Goal: Transaction & Acquisition: Purchase product/service

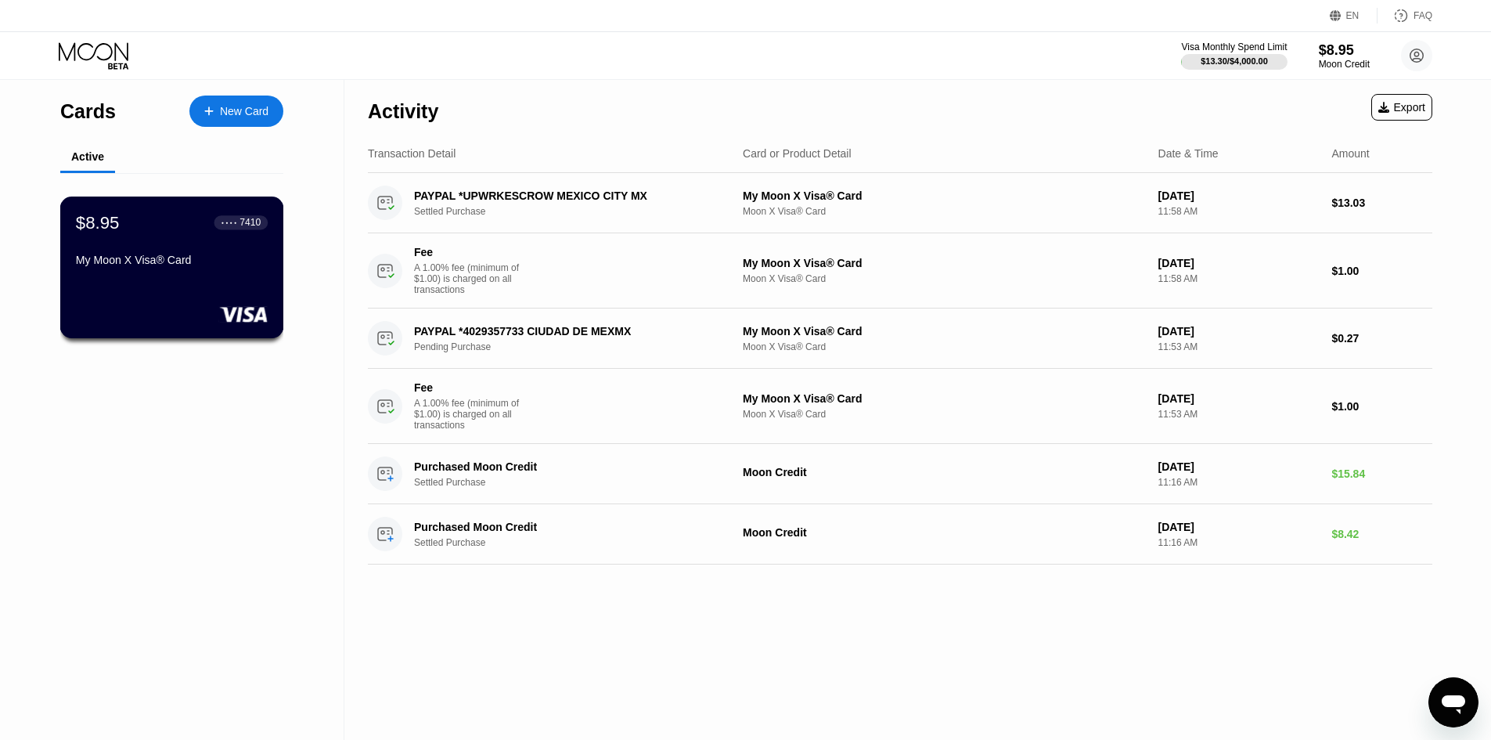
click at [185, 262] on div "My Moon X Visa® Card" at bounding box center [172, 260] width 192 height 13
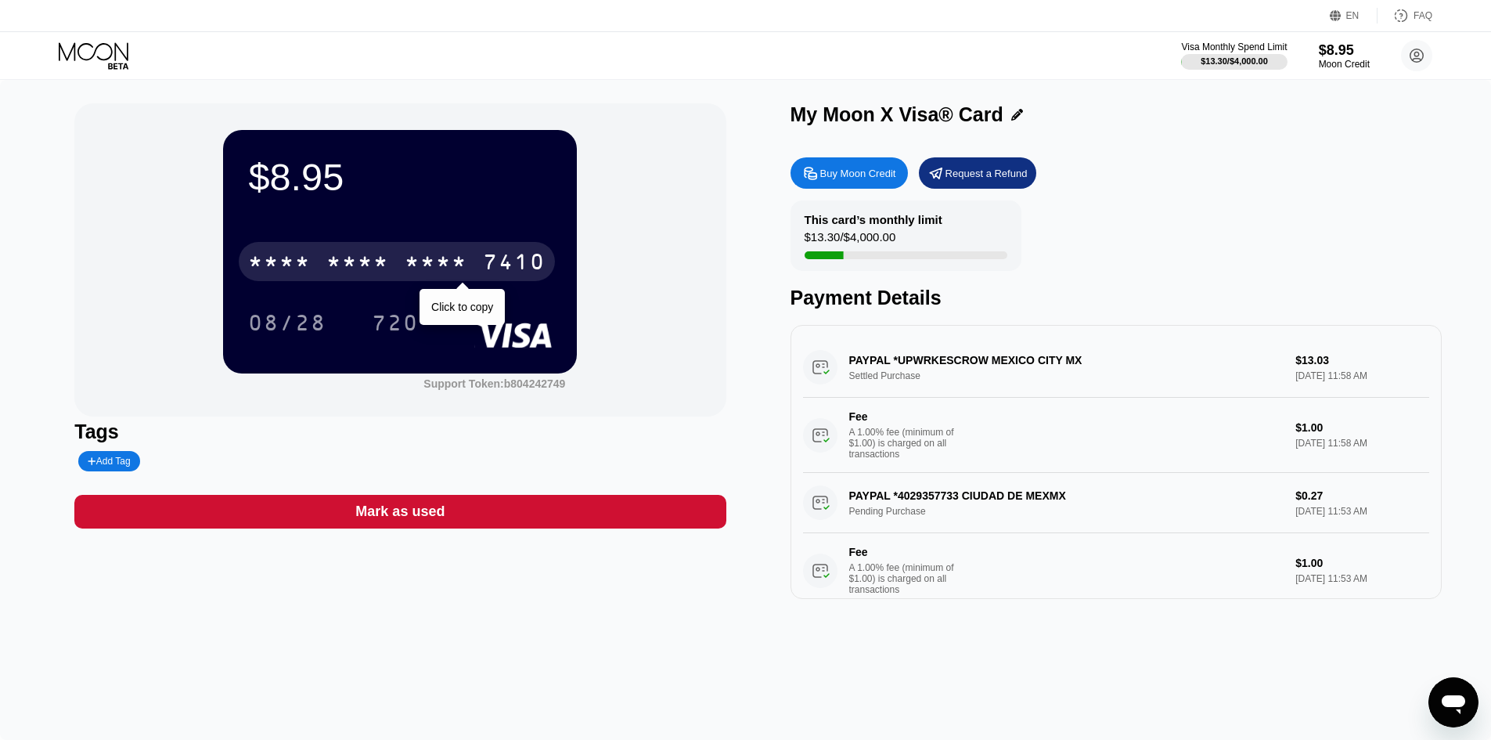
click at [325, 259] on div "* * * * * * * * * * * * 7410" at bounding box center [397, 261] width 316 height 39
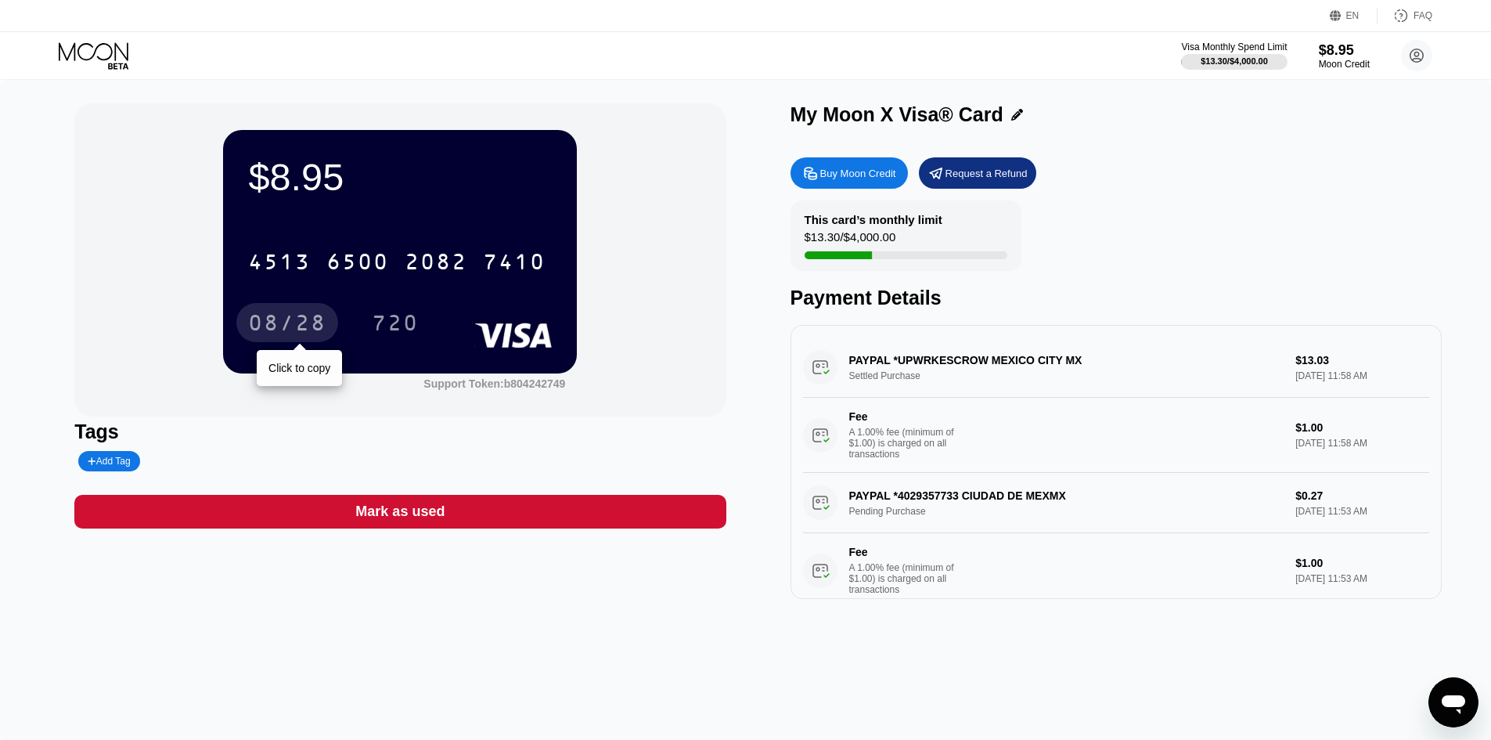
drag, startPoint x: 283, startPoint y: 326, endPoint x: 650, endPoint y: 342, distance: 367.4
click at [283, 326] on div "08/28" at bounding box center [287, 324] width 78 height 25
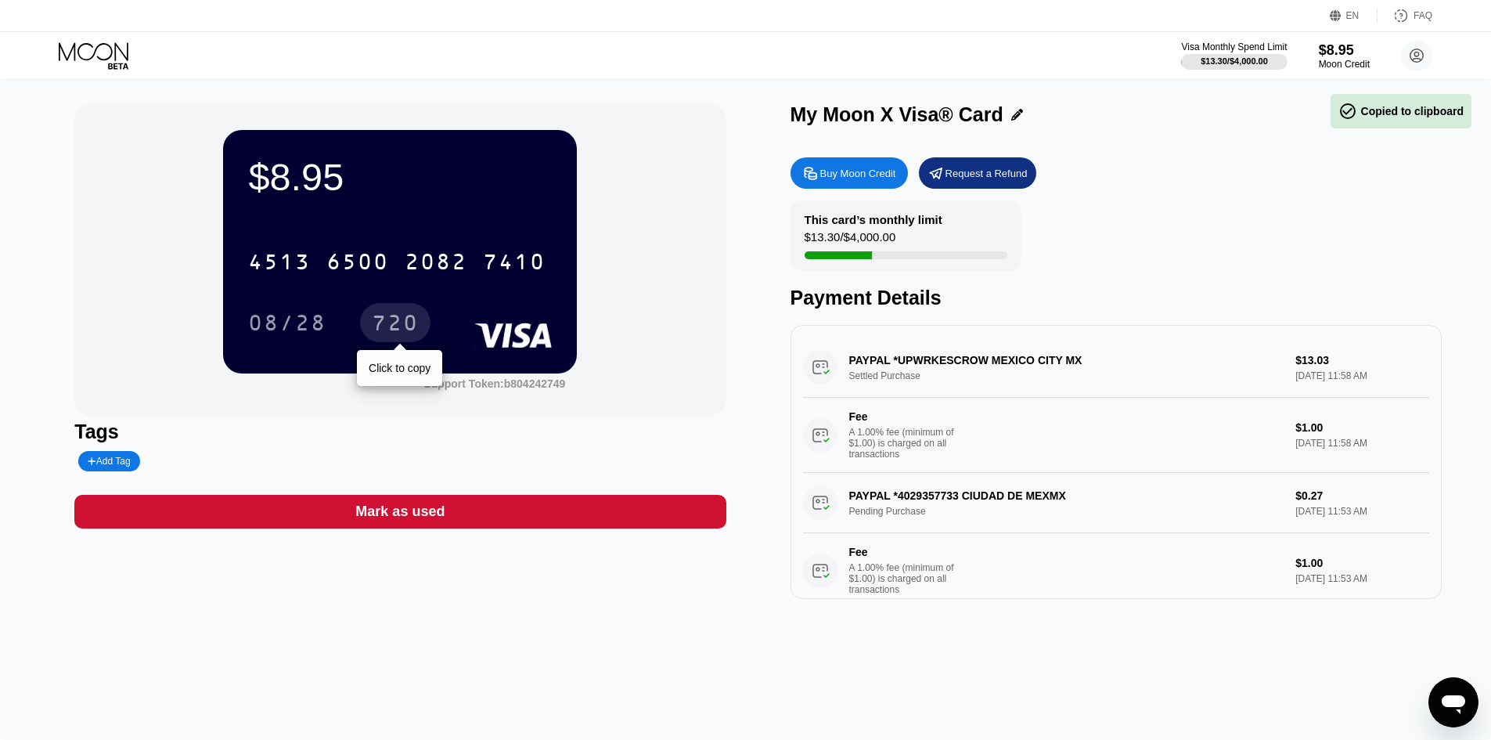
drag, startPoint x: 398, startPoint y: 328, endPoint x: 461, endPoint y: 333, distance: 62.9
click at [398, 328] on div "720" at bounding box center [395, 324] width 47 height 25
click at [1270, 175] on div "Buy Moon Credit Request a Refund" at bounding box center [1115, 172] width 651 height 31
click at [112, 54] on icon at bounding box center [94, 51] width 70 height 18
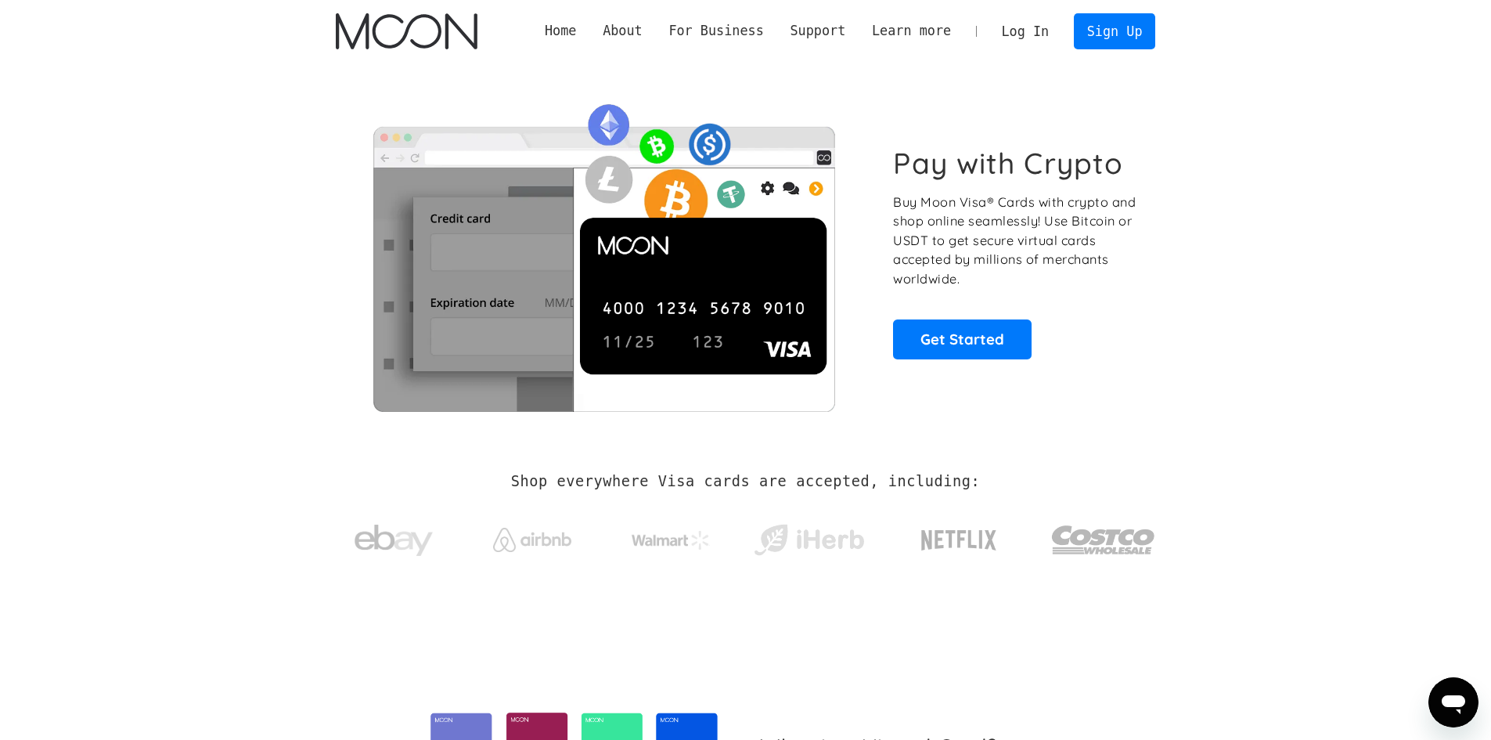
click at [1011, 31] on link "Log In" at bounding box center [1025, 31] width 74 height 34
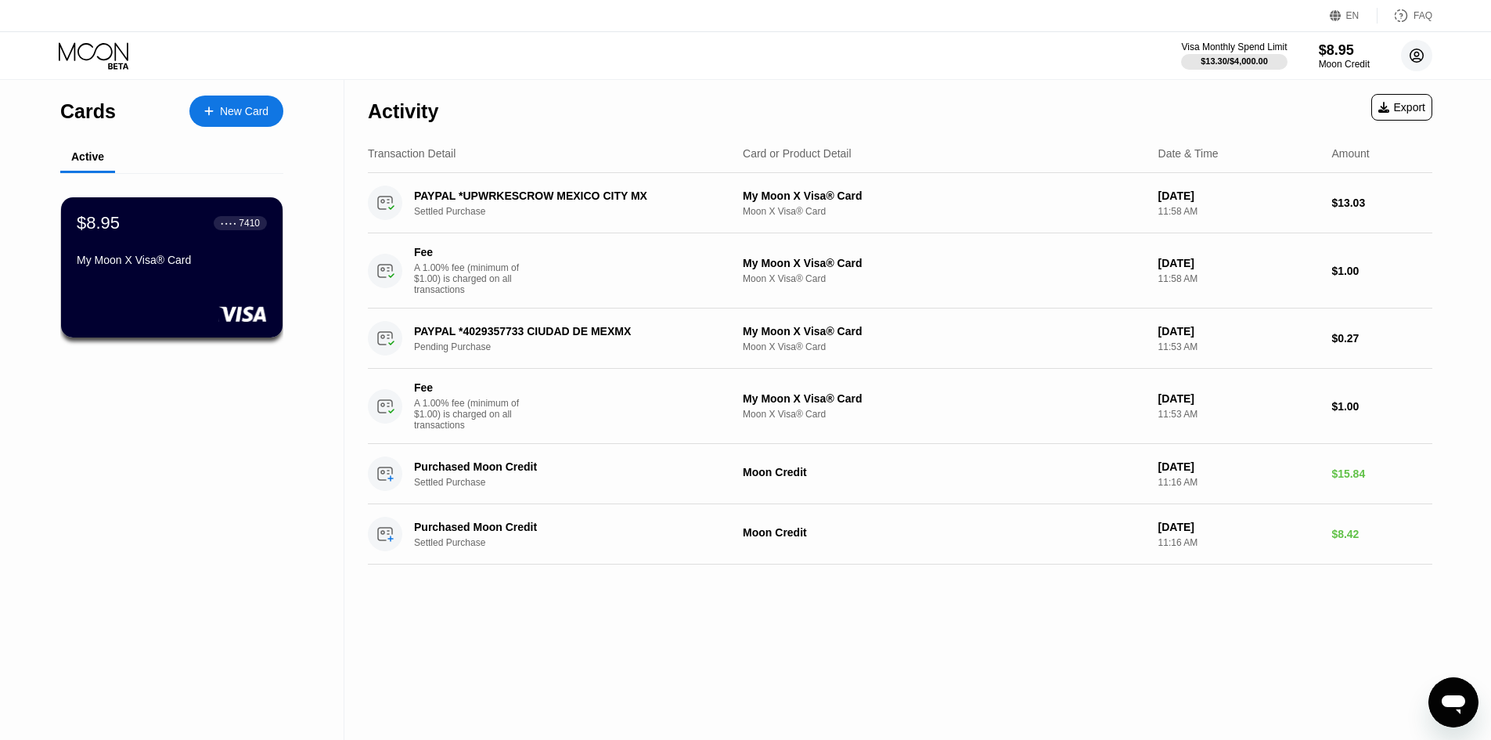
click at [1406, 49] on circle at bounding box center [1416, 55] width 31 height 31
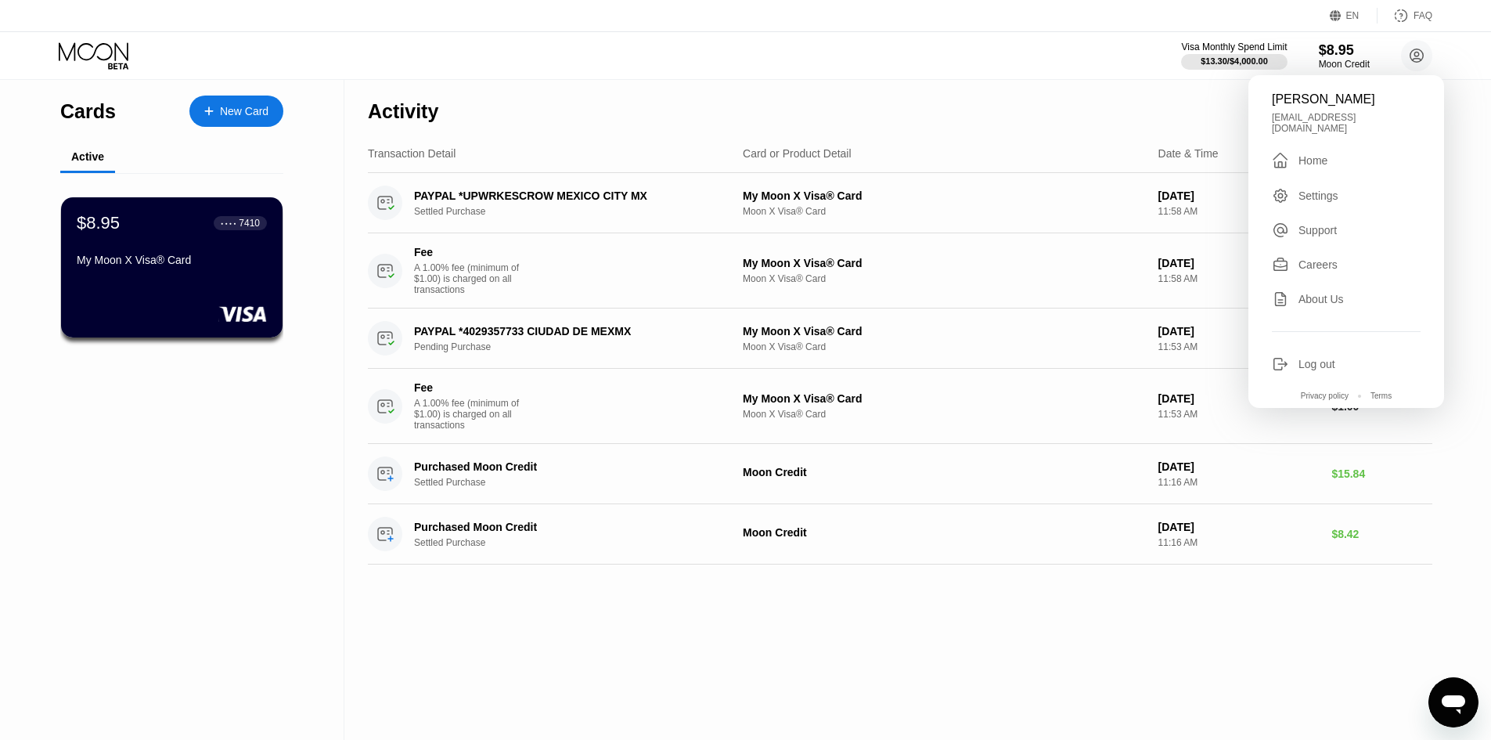
click at [1307, 358] on div "Log out" at bounding box center [1316, 364] width 37 height 13
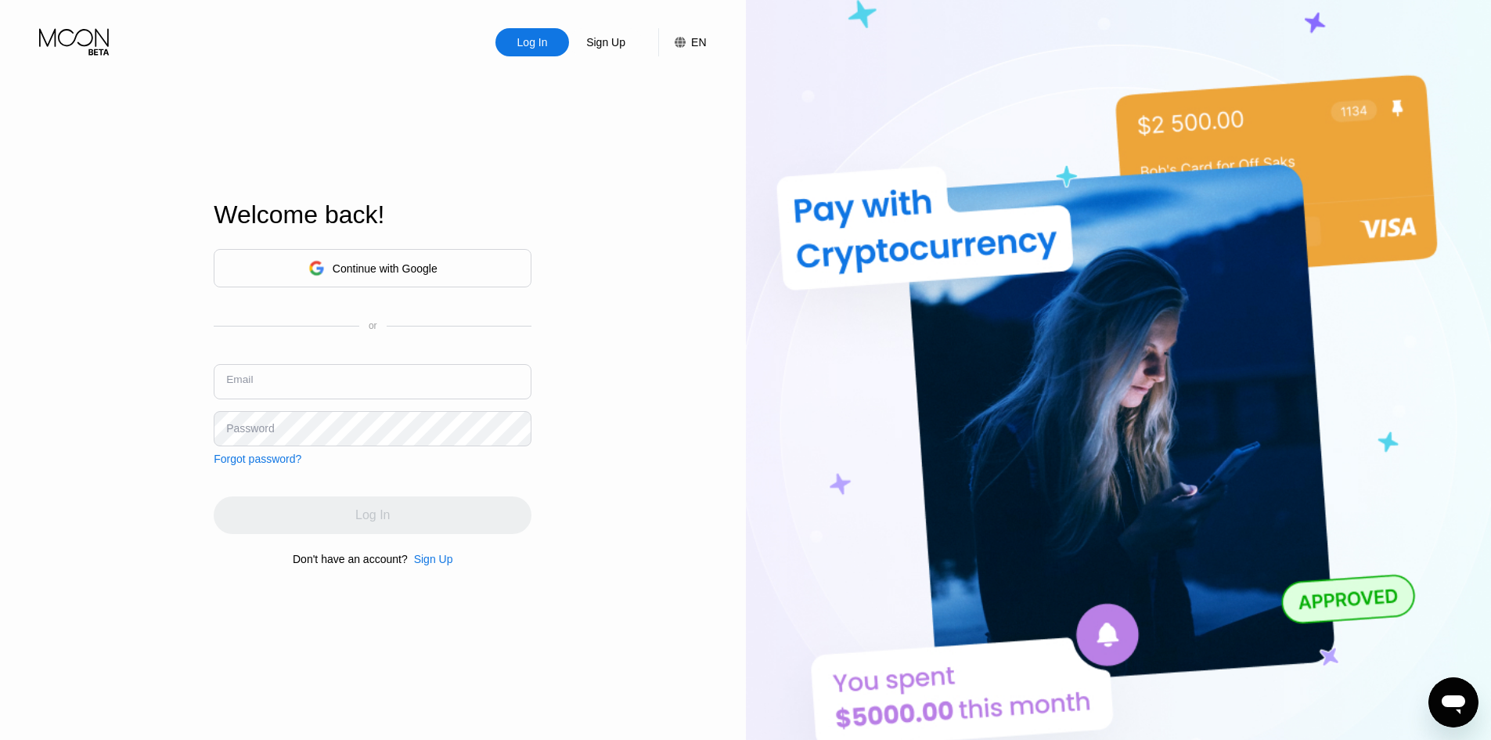
click at [300, 378] on input "text" at bounding box center [373, 381] width 318 height 35
paste input "[EMAIL_ADDRESS][DOMAIN_NAME]"
type input "donsmith8892@outlook.com"
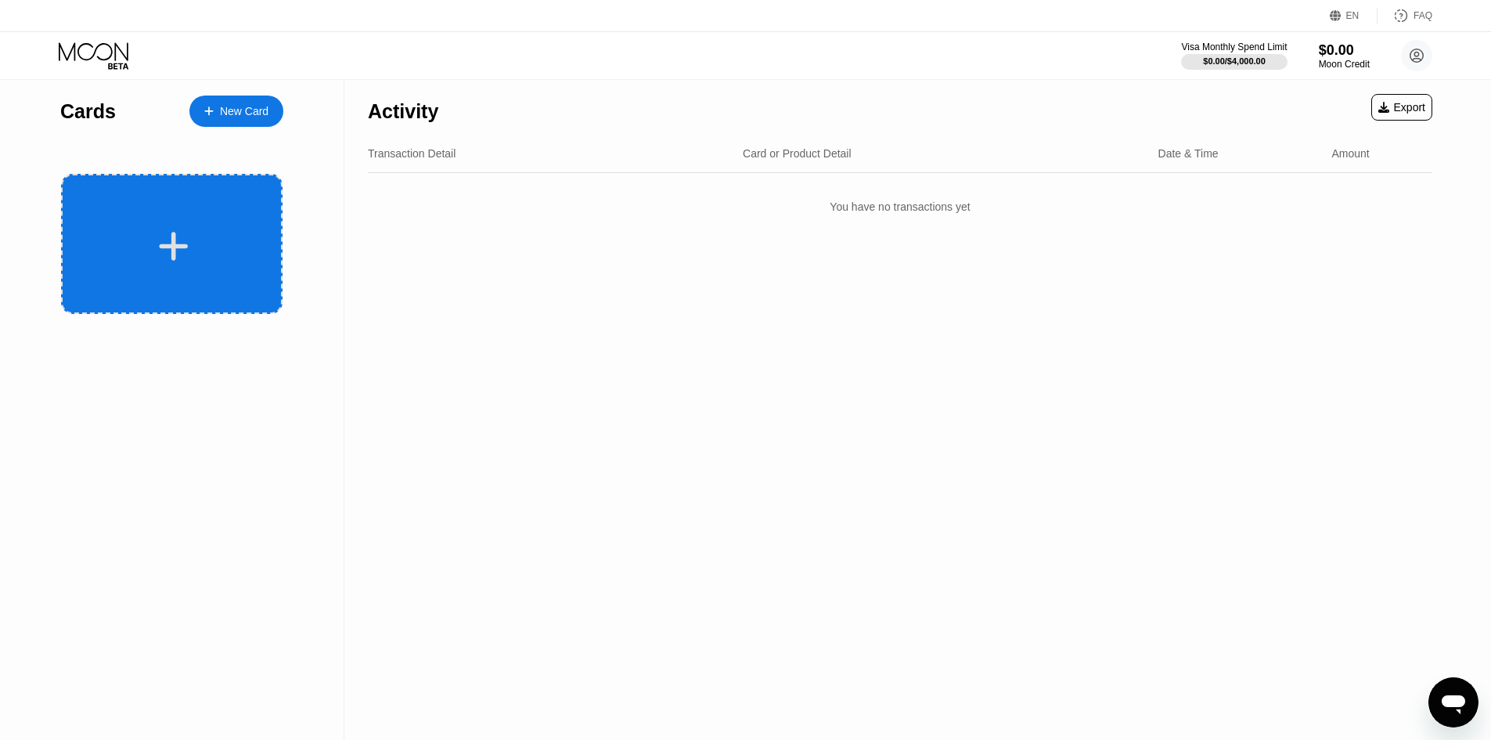
click at [185, 222] on div at bounding box center [171, 244] width 221 height 140
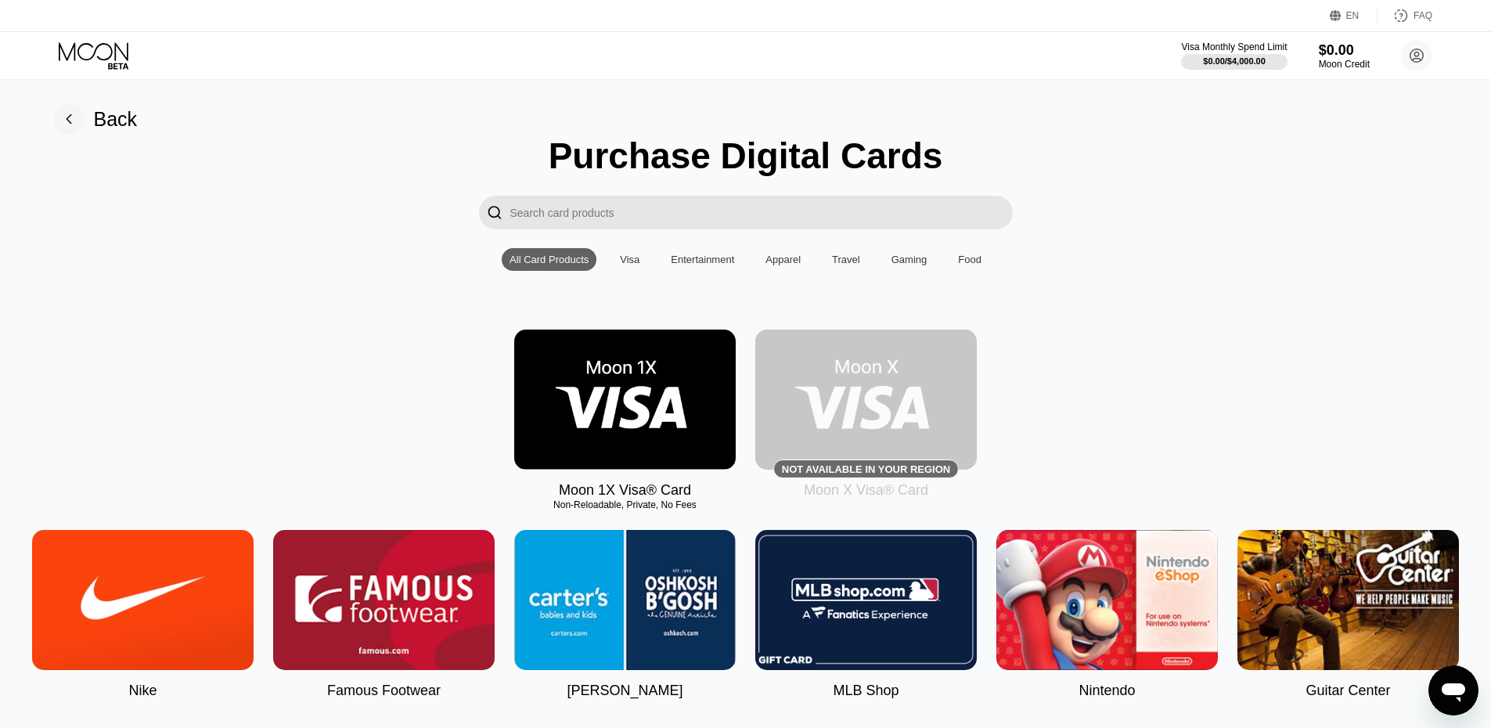
click at [855, 428] on img at bounding box center [865, 399] width 221 height 140
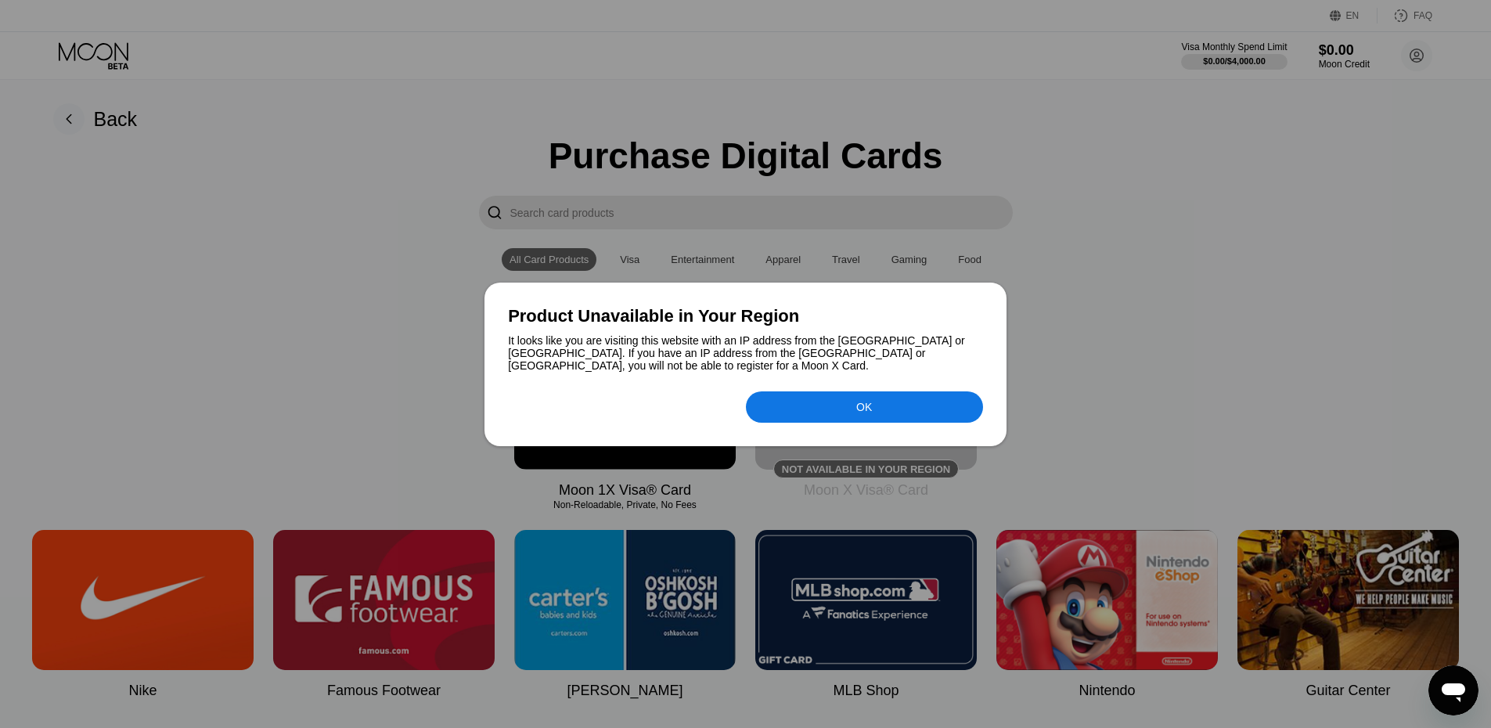
drag, startPoint x: 888, startPoint y: 401, endPoint x: 839, endPoint y: 401, distance: 48.5
click at [888, 401] on div "OK" at bounding box center [864, 406] width 237 height 31
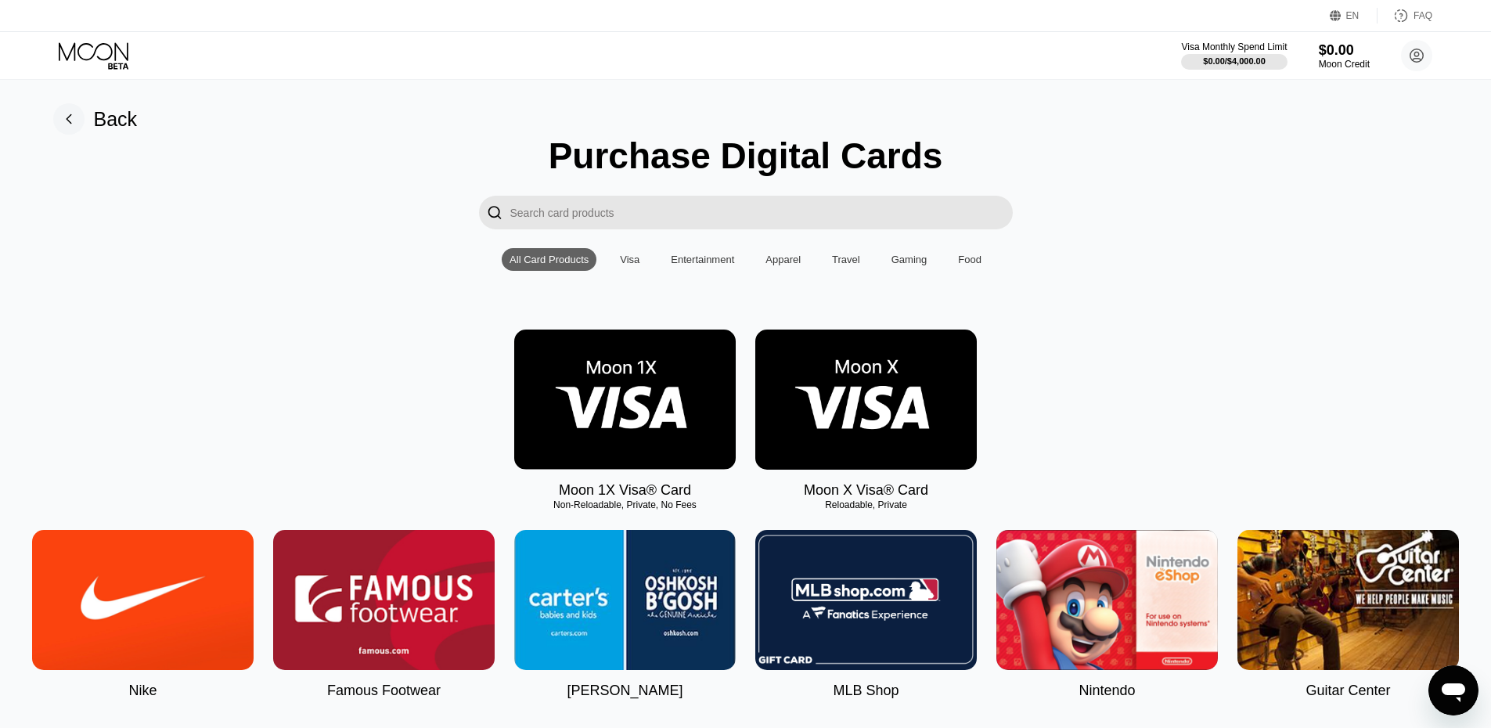
click at [808, 428] on img at bounding box center [865, 399] width 221 height 140
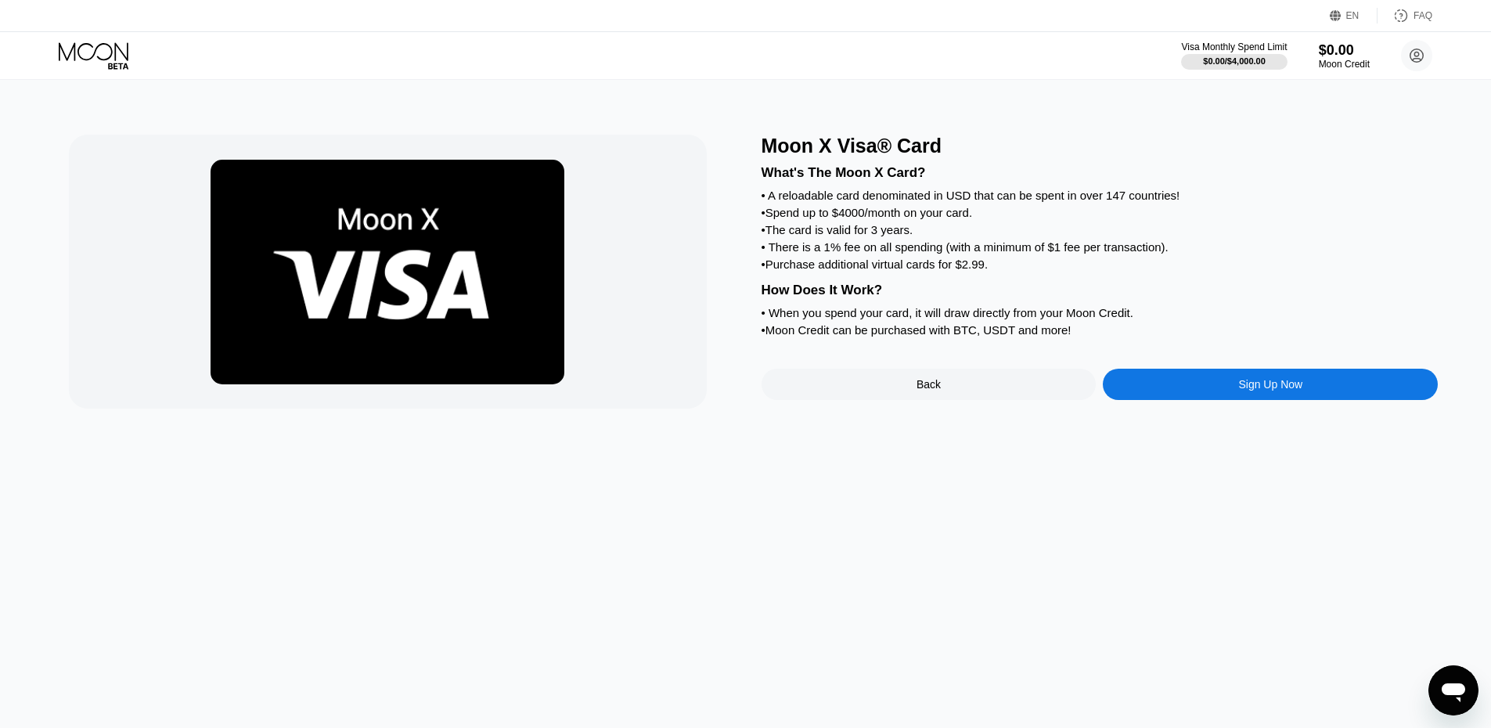
click at [1357, 400] on div "Sign Up Now" at bounding box center [1270, 384] width 335 height 31
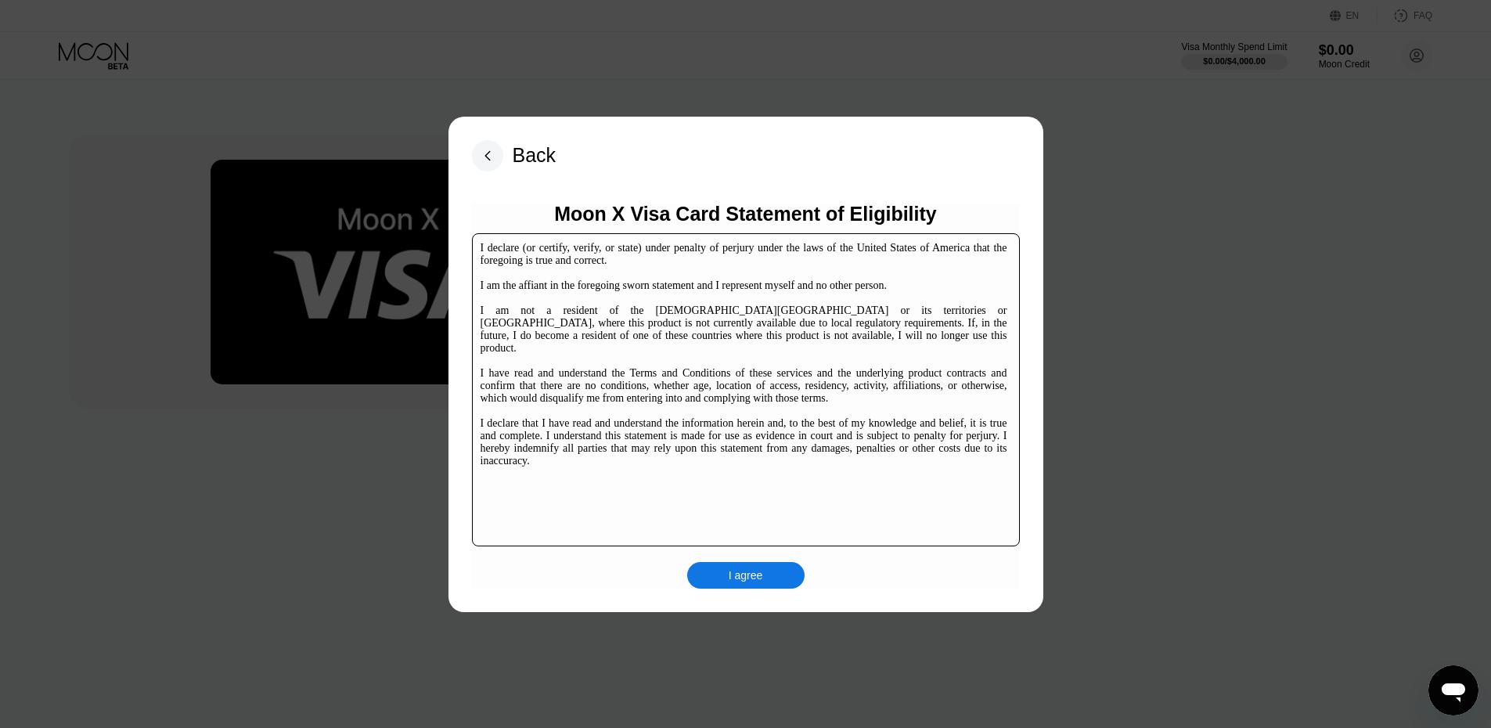
click at [743, 573] on div "I agree" at bounding box center [746, 575] width 34 height 14
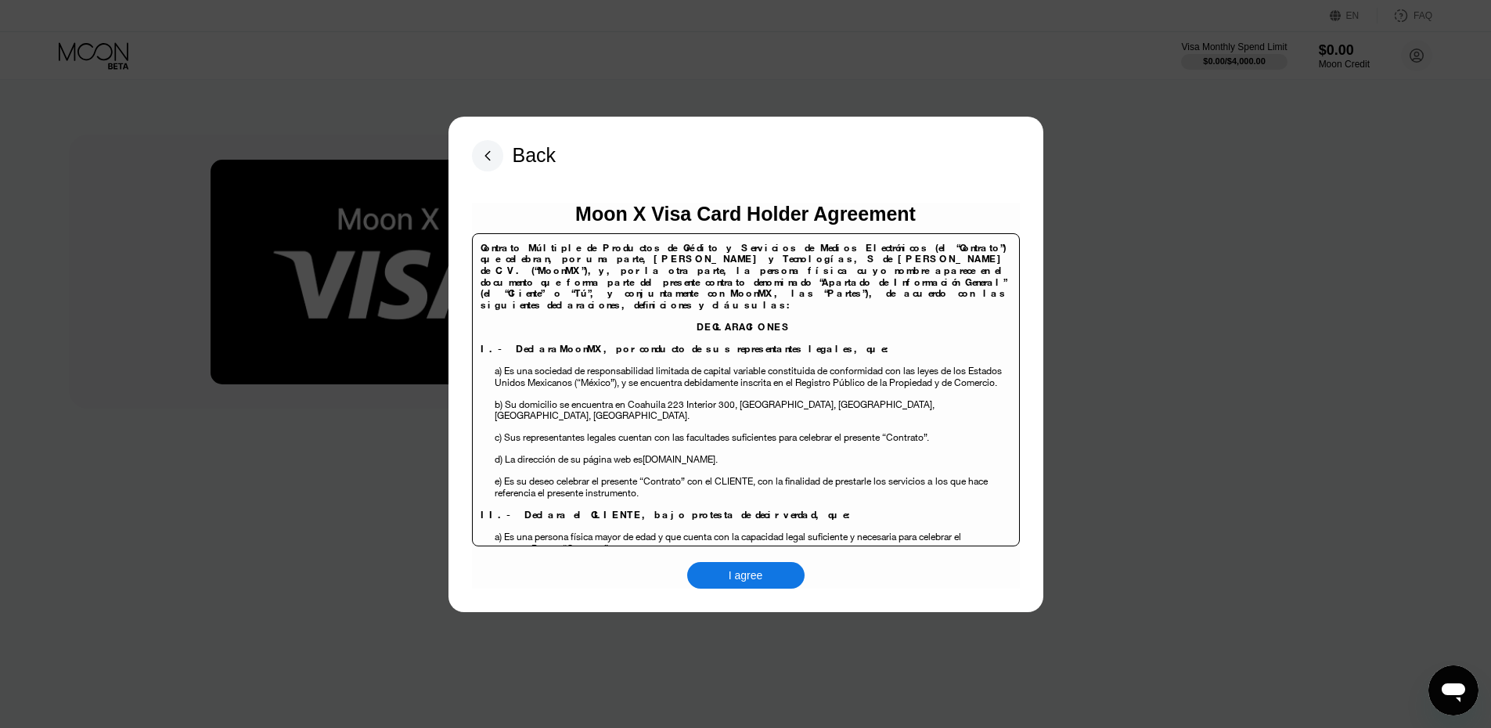
click at [720, 586] on div "I agree" at bounding box center [745, 575] width 117 height 27
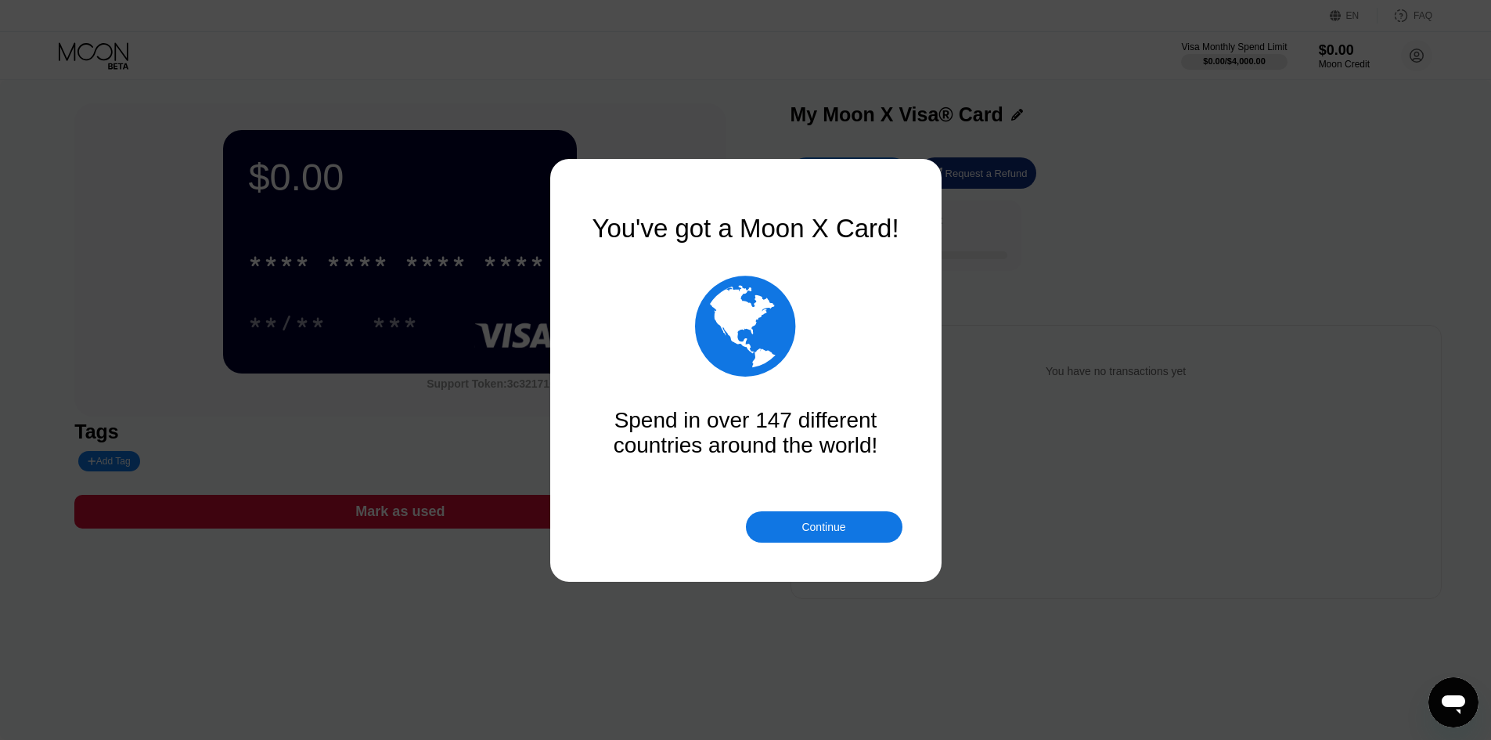
click at [830, 520] on div "Continue" at bounding box center [823, 526] width 44 height 13
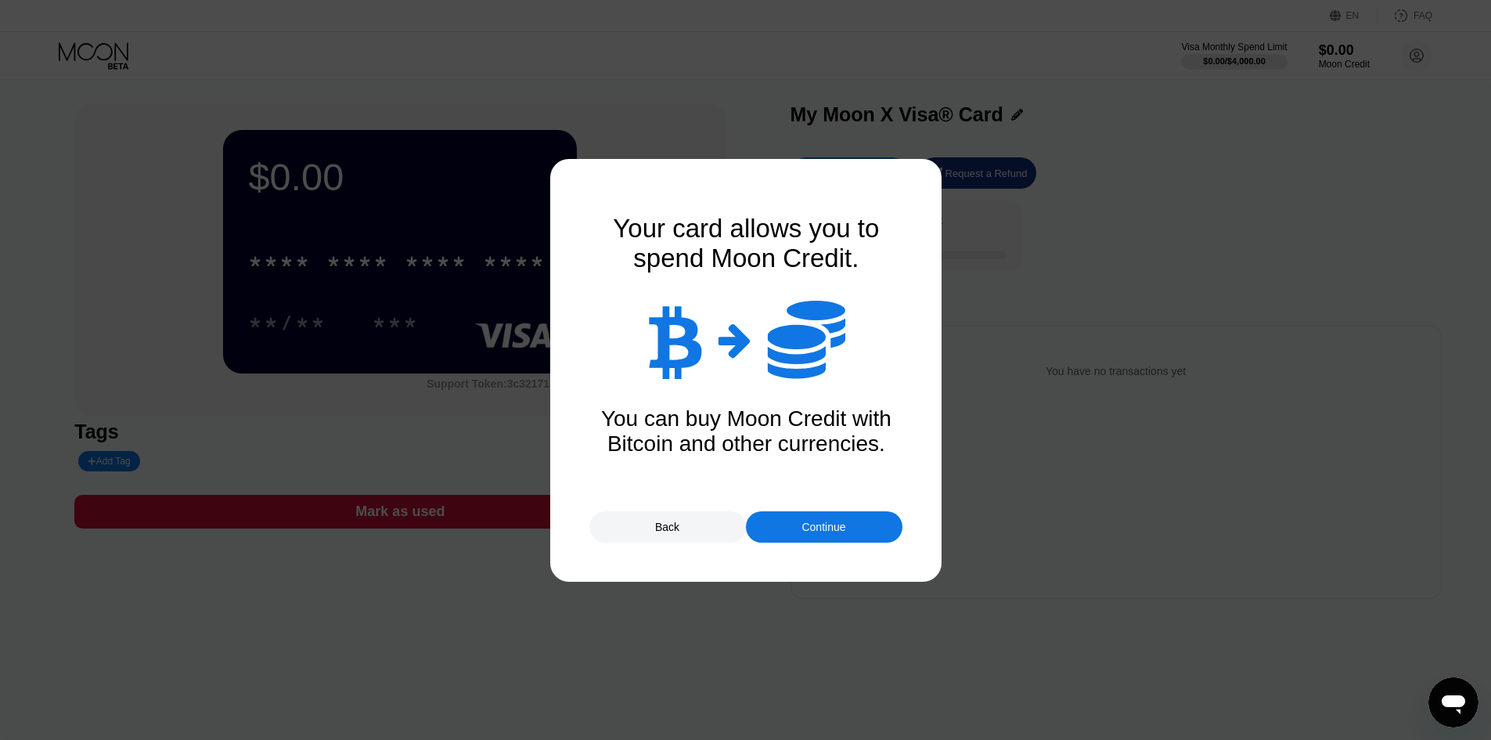
click at [821, 532] on div "Continue" at bounding box center [823, 526] width 44 height 13
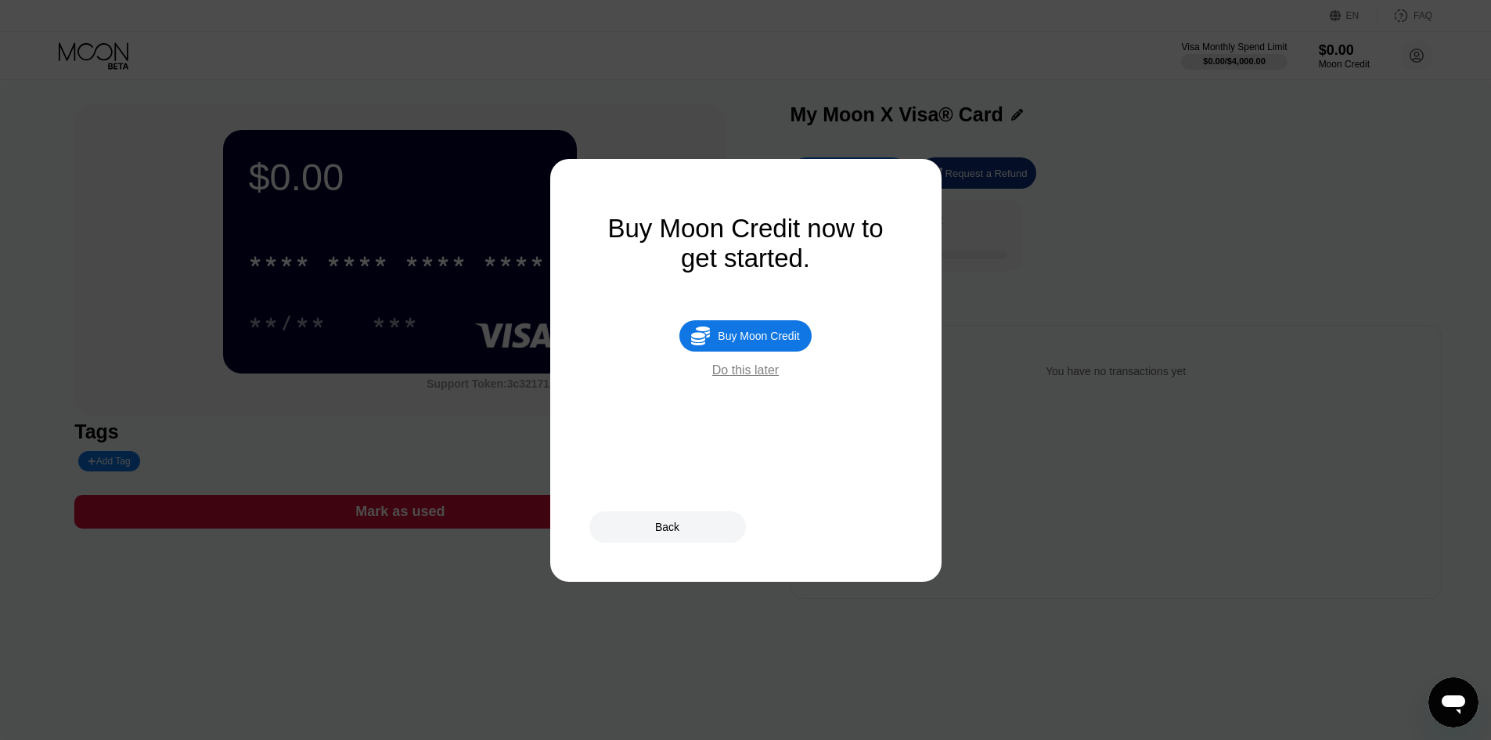
click at [756, 377] on div "Do this later" at bounding box center [745, 370] width 67 height 14
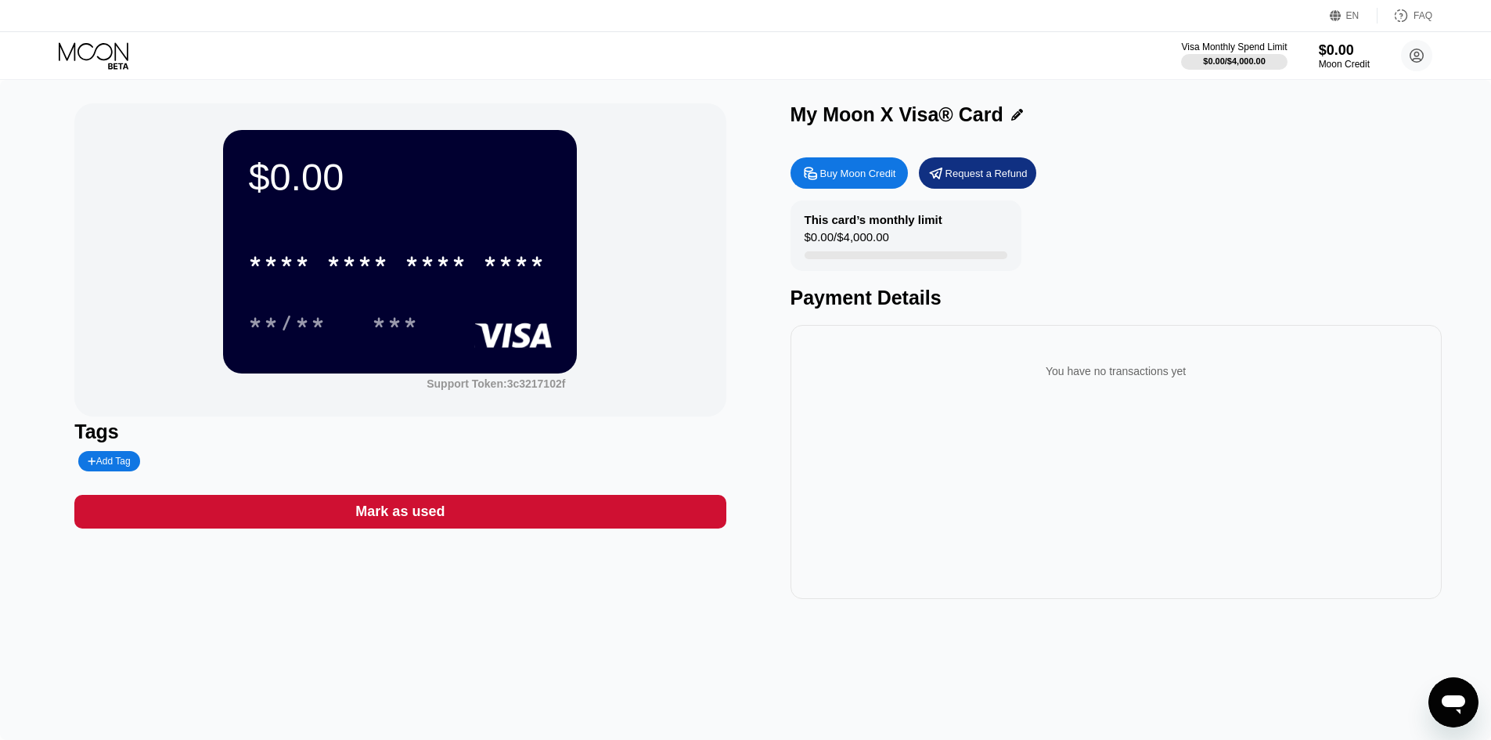
click at [823, 175] on div "Buy Moon Credit" at bounding box center [858, 173] width 76 height 13
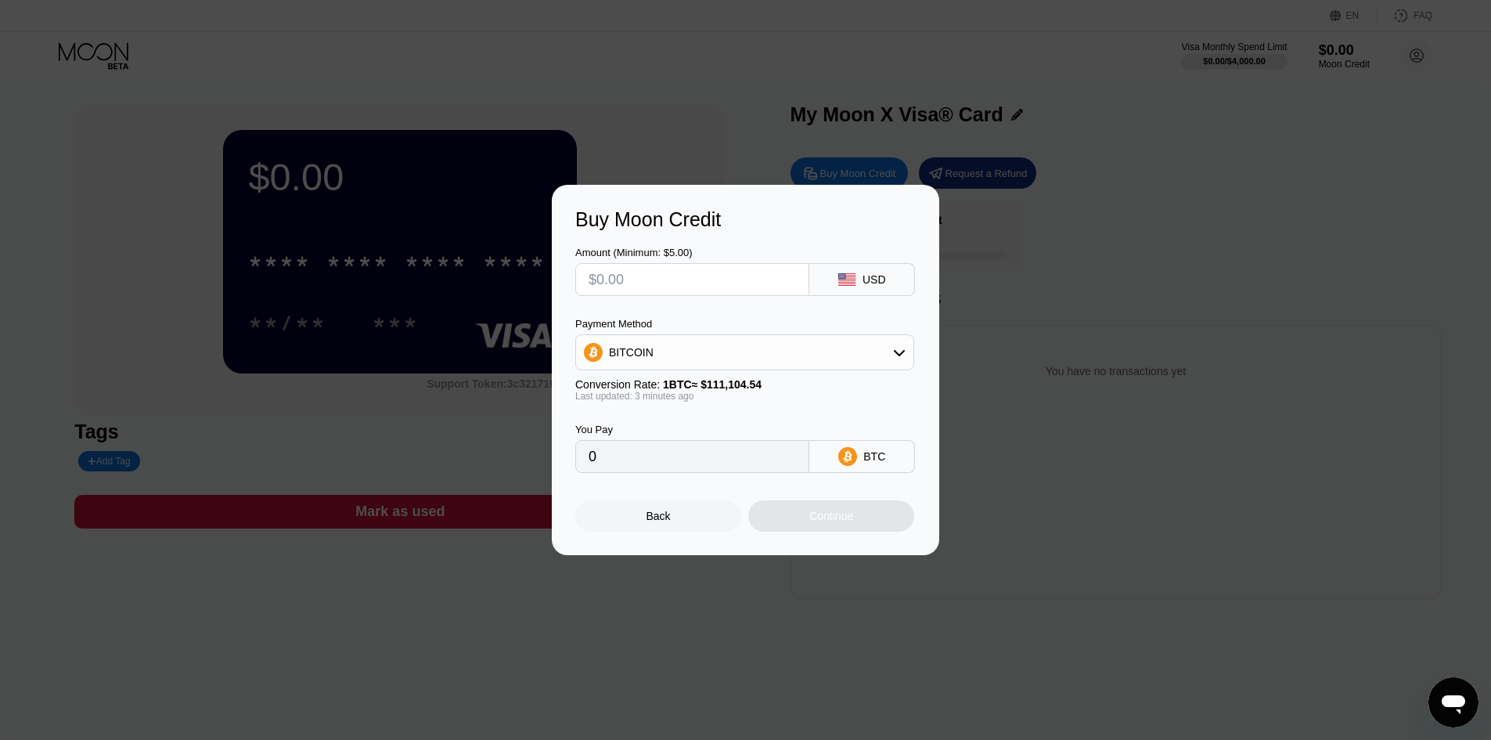
click at [826, 342] on div "BITCOIN" at bounding box center [744, 352] width 337 height 31
click at [674, 427] on span "USDT on TRON" at bounding box center [652, 429] width 79 height 13
type input "0.00"
click at [735, 290] on input "text" at bounding box center [692, 279] width 207 height 31
type input "$15"
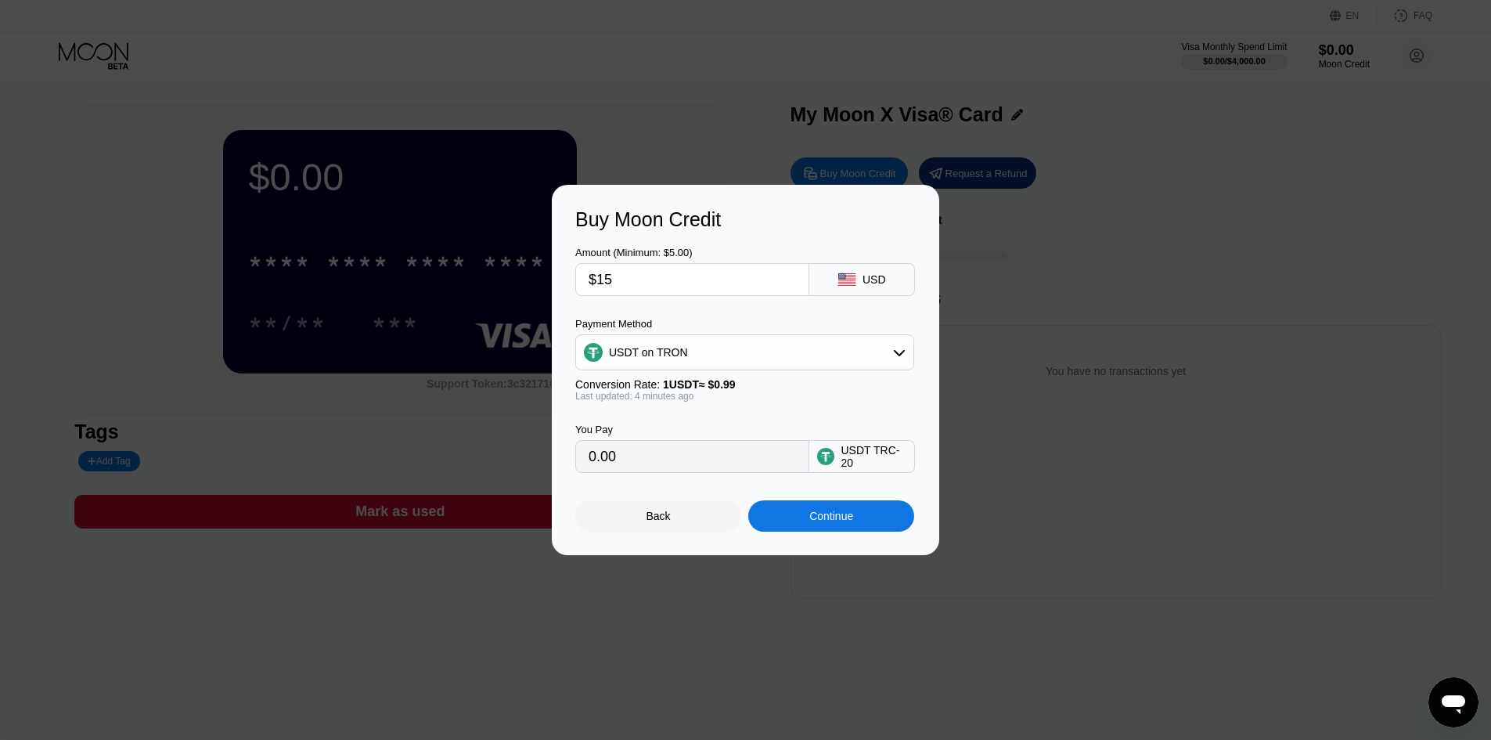
type input "15.15"
type input "$15"
click at [846, 520] on div "Continue" at bounding box center [831, 515] width 44 height 13
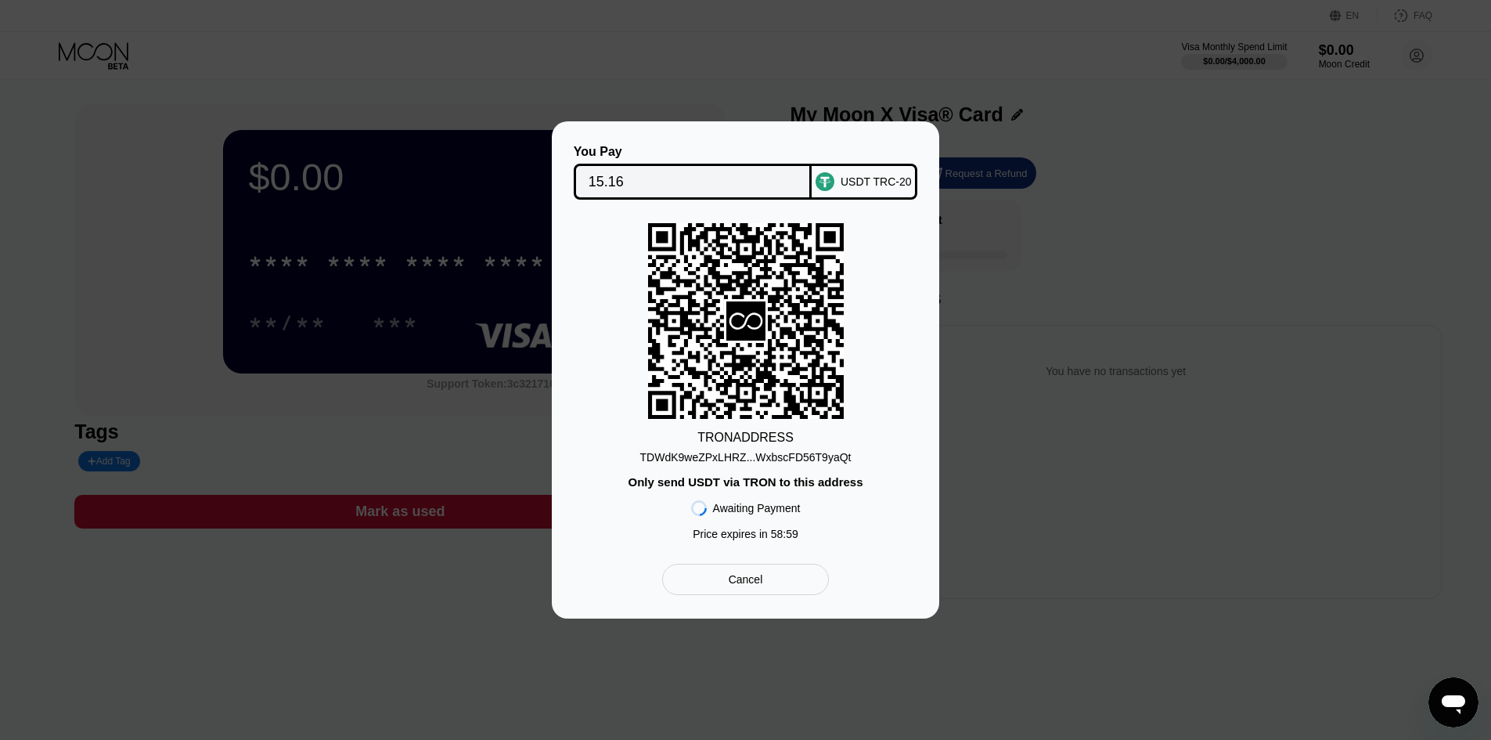
click at [764, 463] on div "TDWdK9weZPxLHRZ...WxbscFD56T9yaQt" at bounding box center [745, 457] width 211 height 13
click at [628, 181] on input "15.16" at bounding box center [693, 181] width 209 height 31
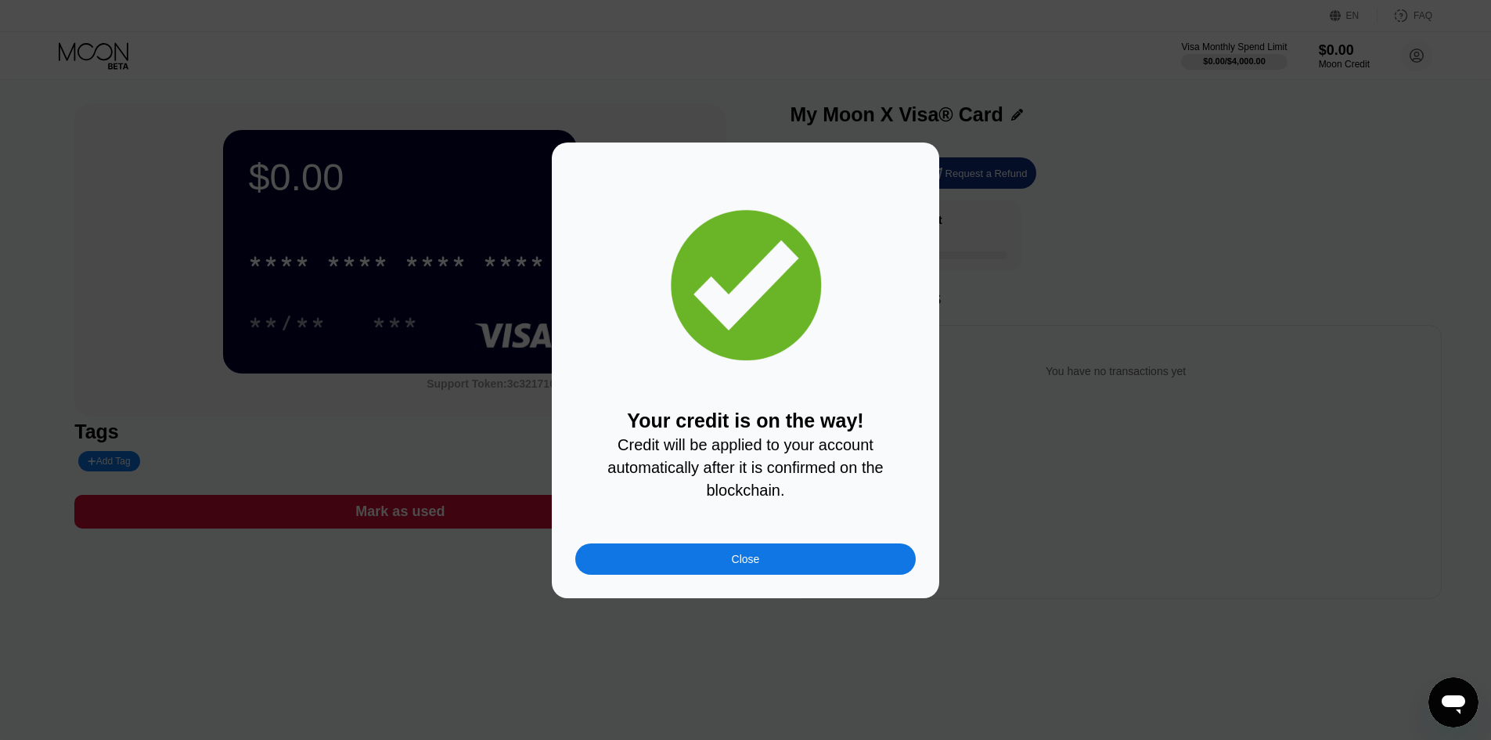
click at [753, 557] on div "Close" at bounding box center [746, 559] width 28 height 13
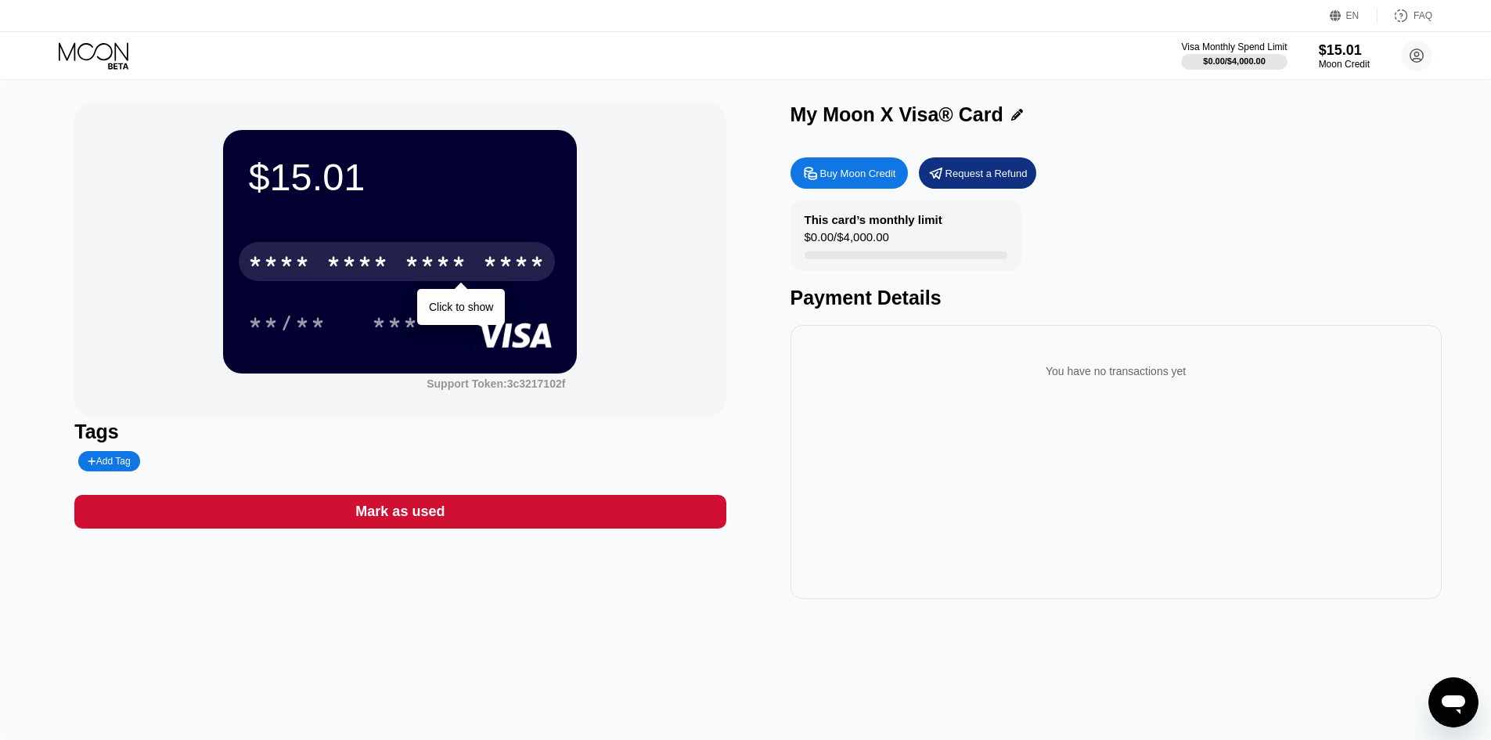
click at [481, 261] on div "* * * * * * * * * * * * ****" at bounding box center [397, 261] width 316 height 39
drag, startPoint x: 445, startPoint y: 264, endPoint x: 1128, endPoint y: 336, distance: 686.3
click at [446, 264] on div "* * * *" at bounding box center [436, 263] width 63 height 25
click at [459, 261] on div "2231" at bounding box center [436, 263] width 63 height 25
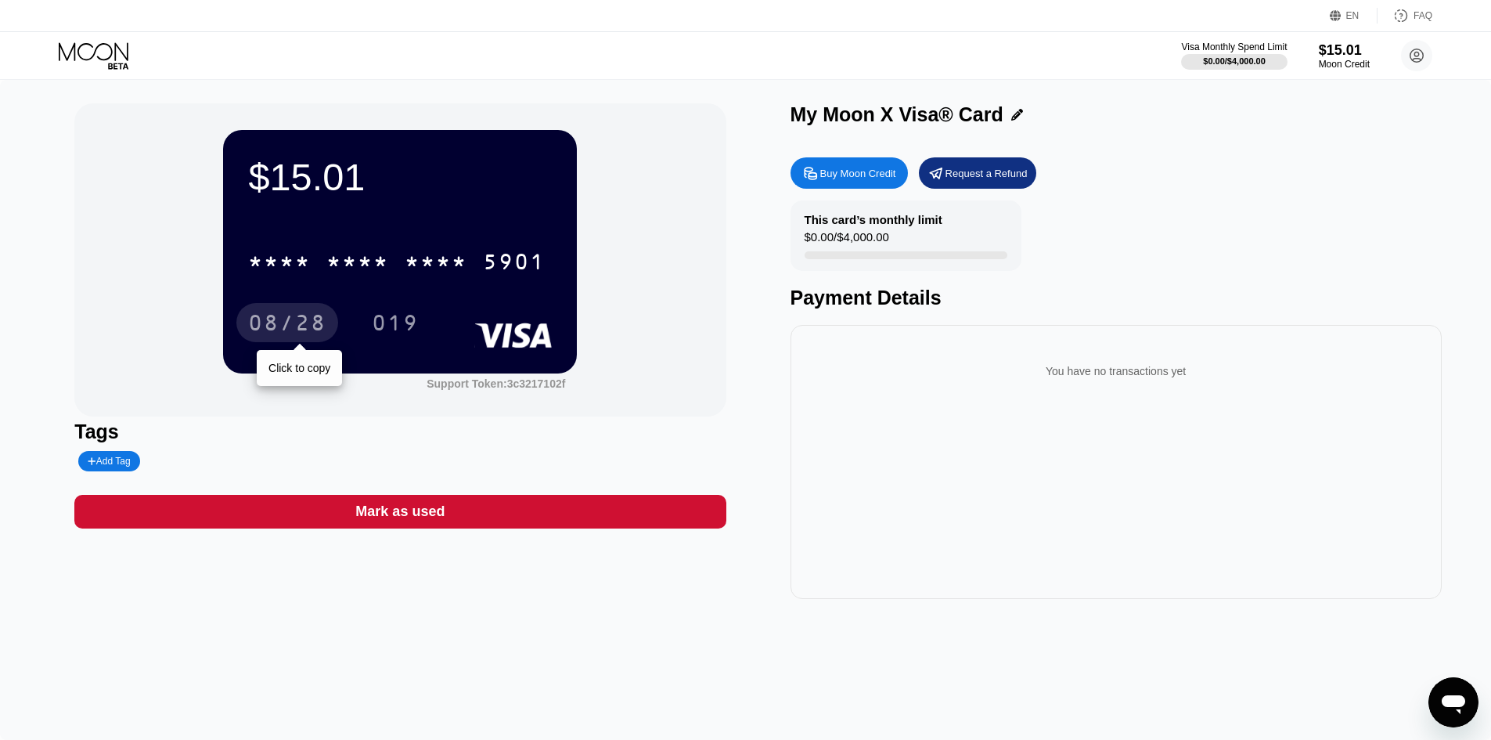
drag, startPoint x: 279, startPoint y: 319, endPoint x: 351, endPoint y: 319, distance: 72.8
click at [279, 319] on div "08/28" at bounding box center [287, 324] width 78 height 25
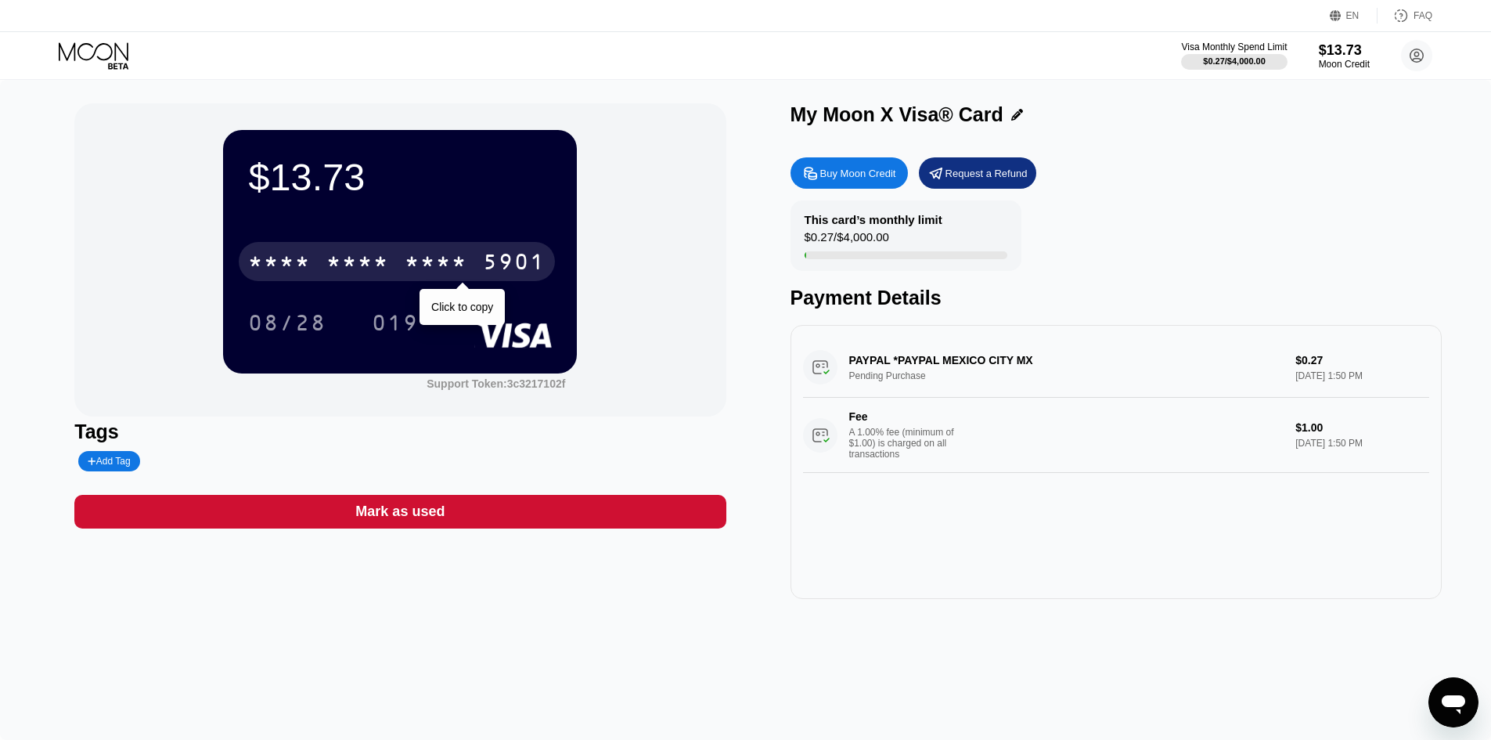
drag, startPoint x: 466, startPoint y: 268, endPoint x: 603, endPoint y: 296, distance: 139.7
click at [466, 268] on div "* * * *" at bounding box center [436, 263] width 63 height 25
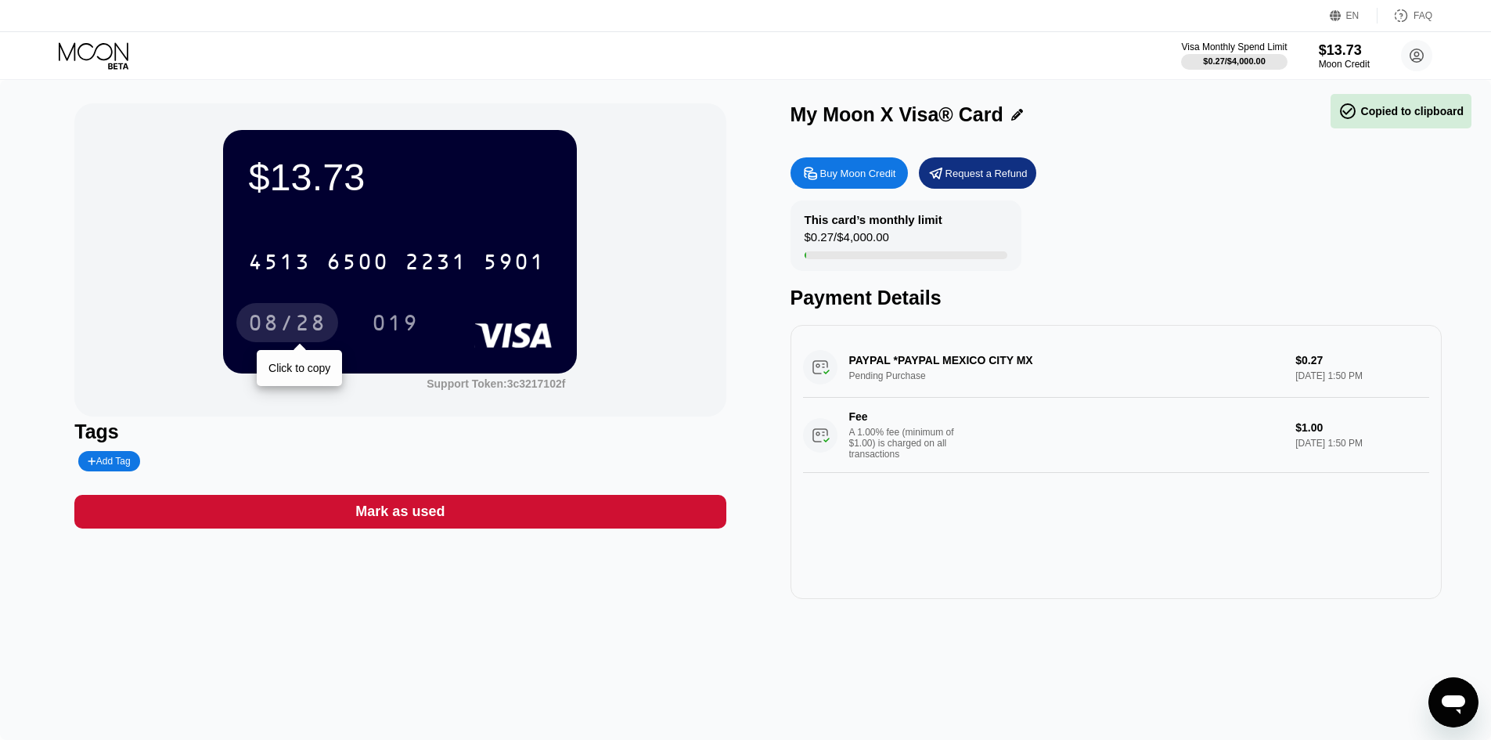
drag, startPoint x: 304, startPoint y: 323, endPoint x: 475, endPoint y: 339, distance: 171.3
click at [304, 323] on div "08/28" at bounding box center [287, 324] width 78 height 25
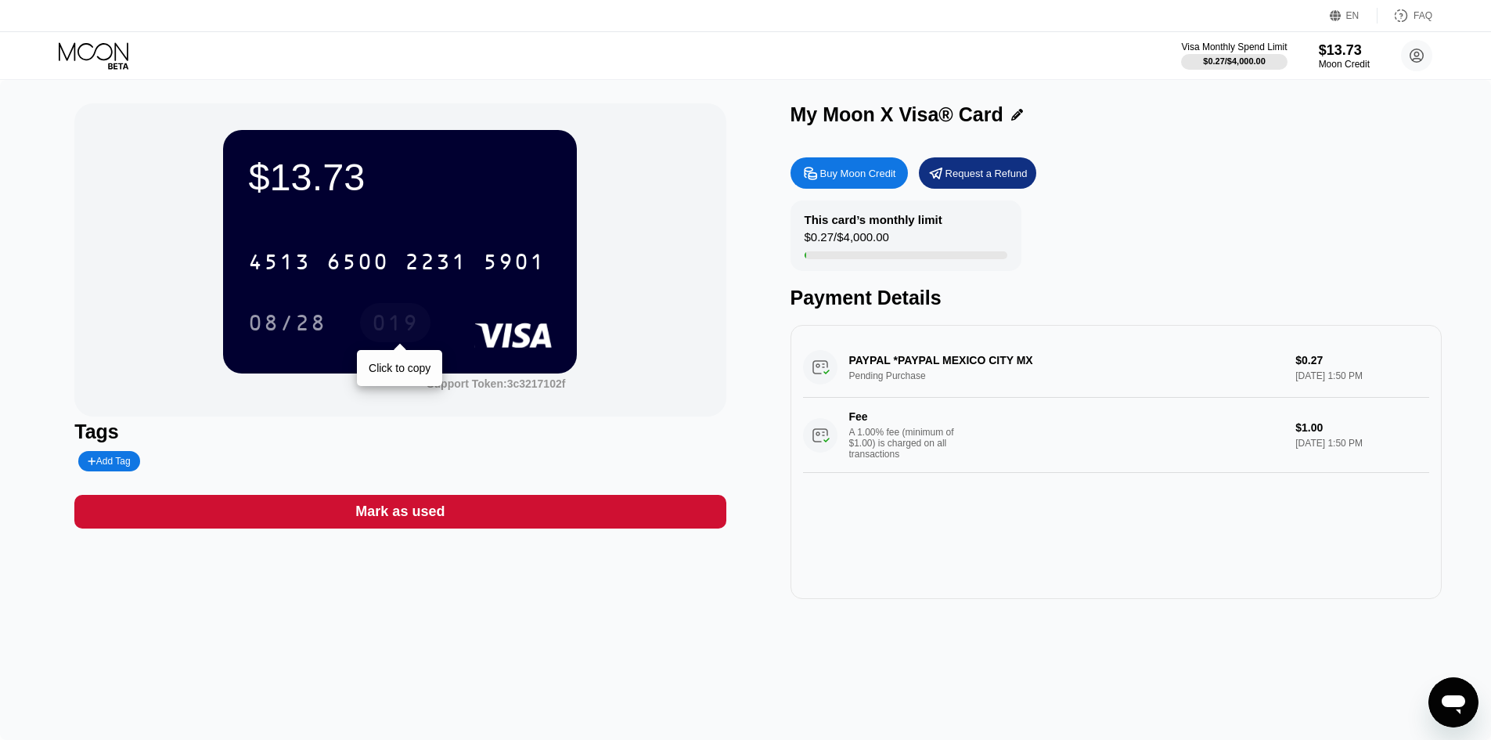
click at [412, 319] on div "019" at bounding box center [395, 324] width 47 height 25
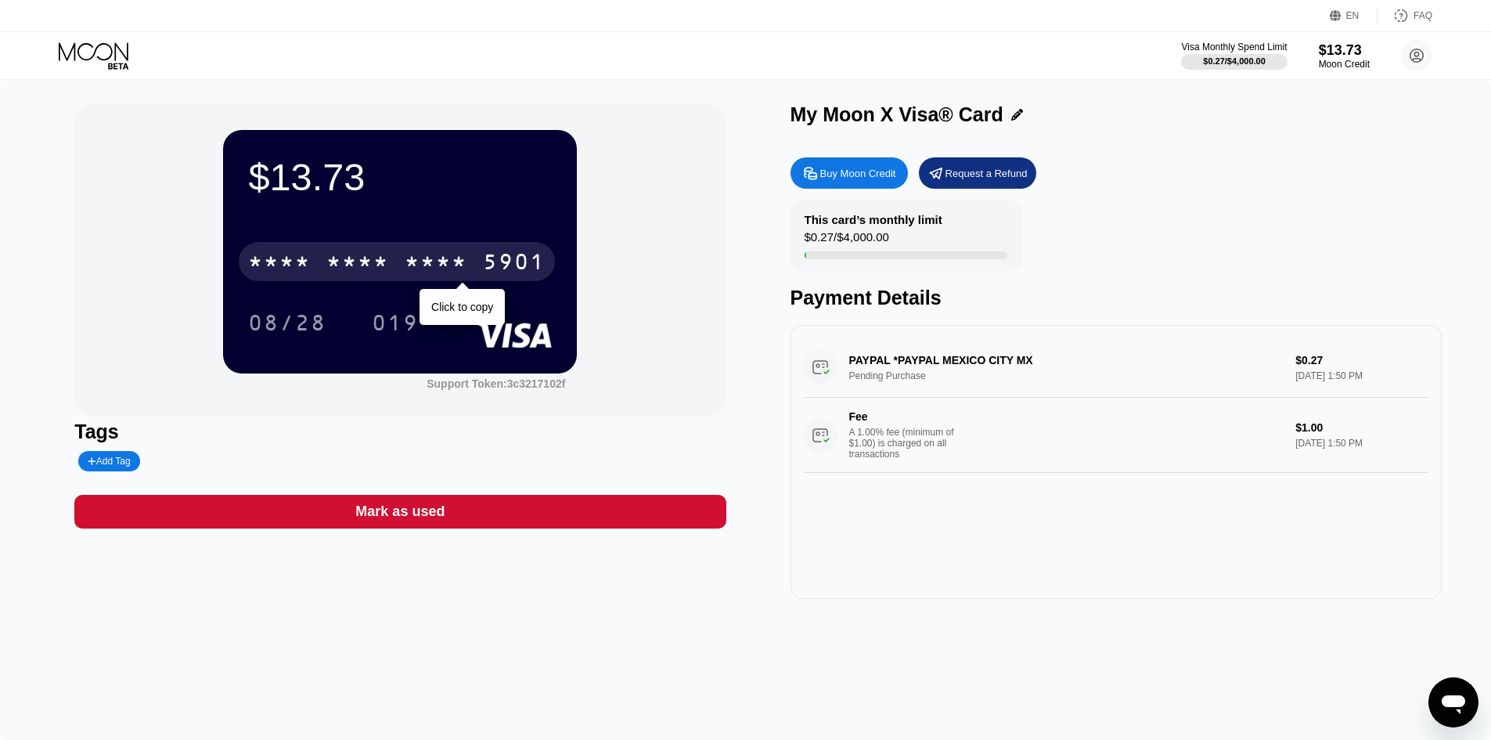
click at [352, 257] on div "* * * *" at bounding box center [357, 263] width 63 height 25
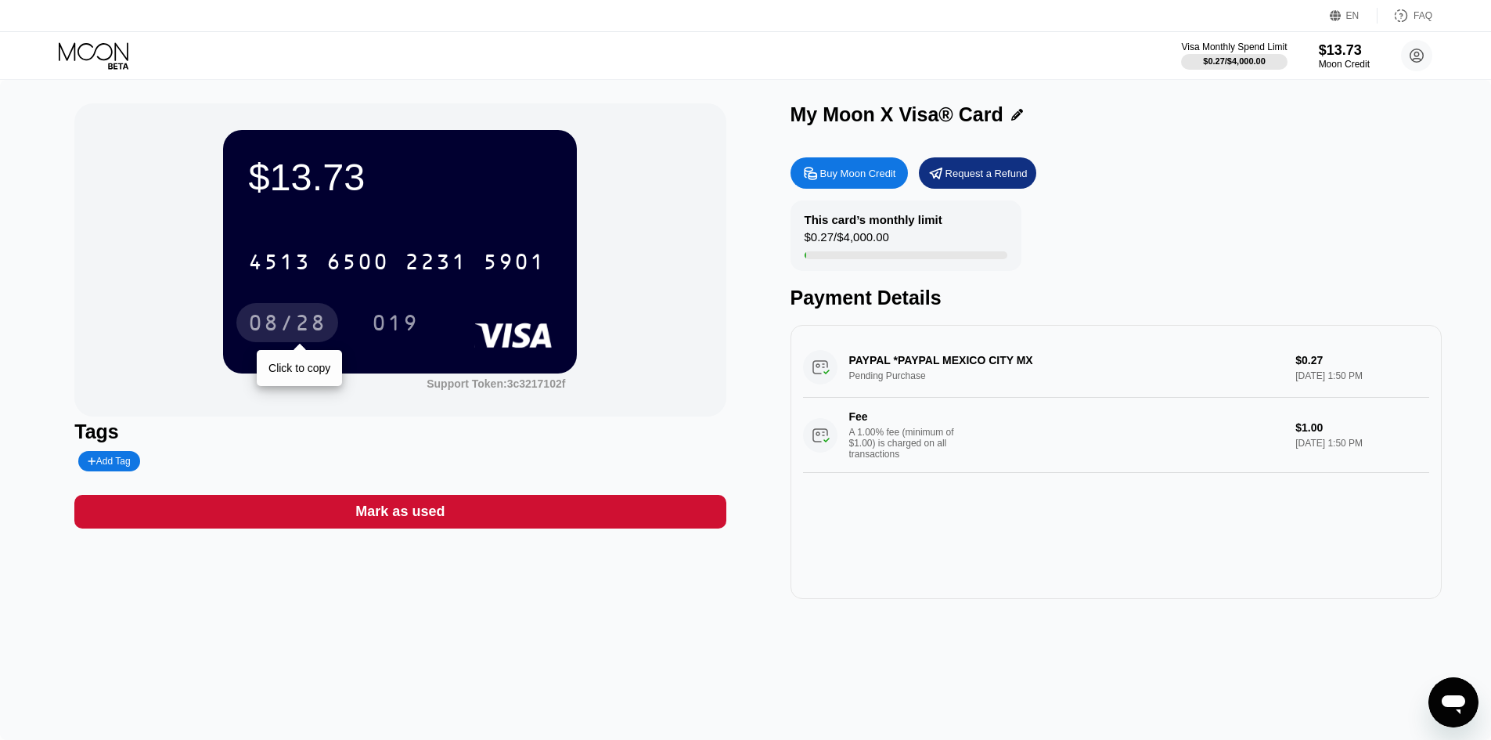
click at [279, 310] on div "08/28" at bounding box center [287, 322] width 102 height 39
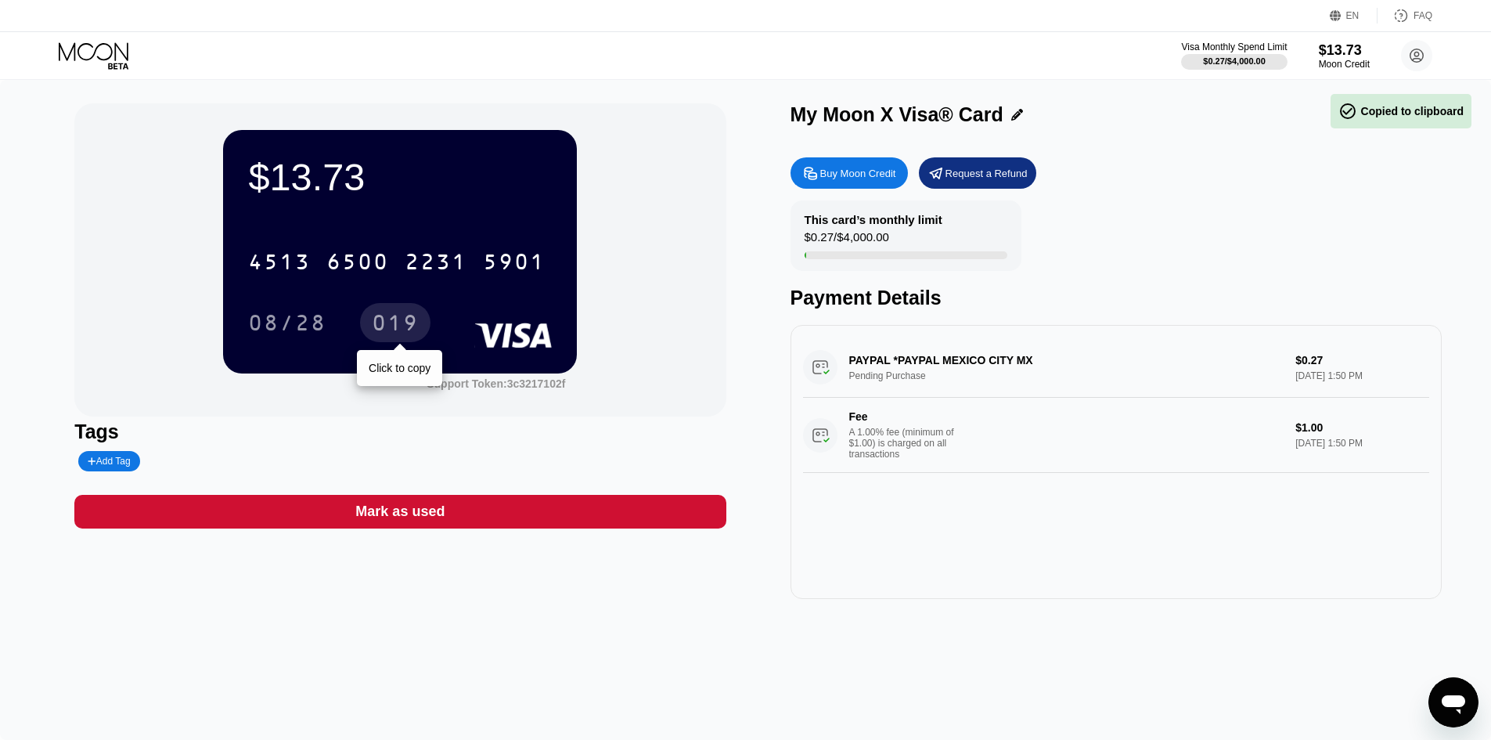
click at [384, 324] on div "019" at bounding box center [395, 324] width 47 height 25
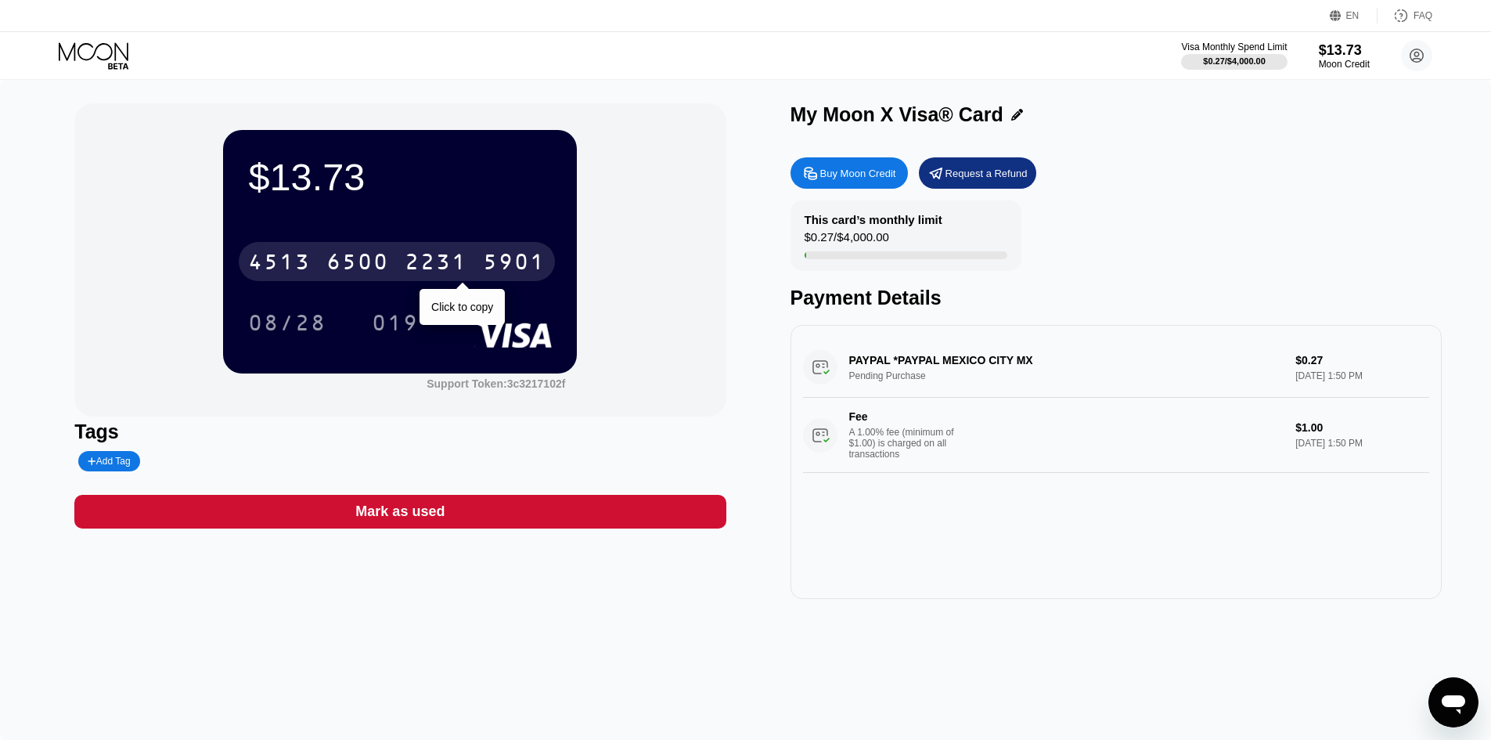
click at [355, 258] on div "6500" at bounding box center [357, 263] width 63 height 25
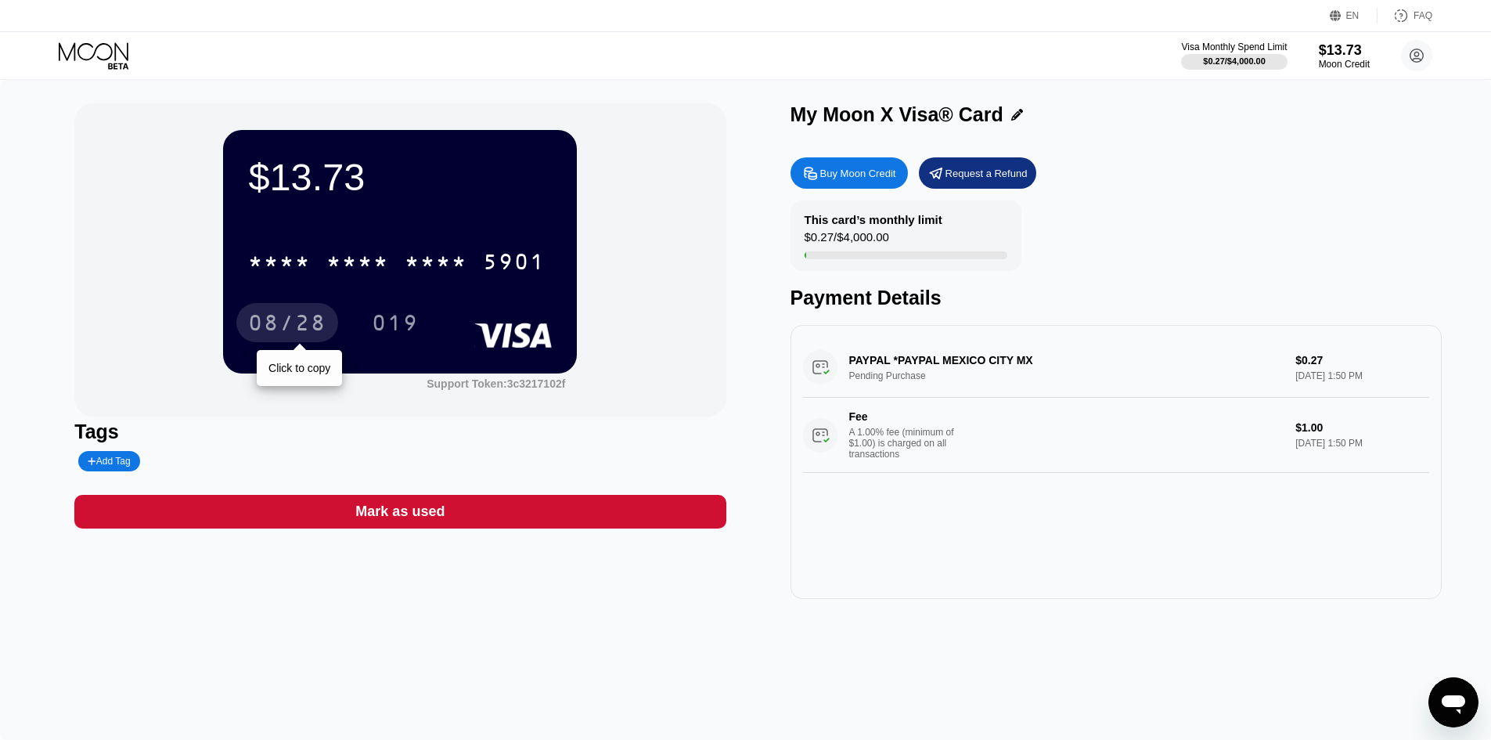
click at [272, 330] on div "08/28" at bounding box center [287, 324] width 78 height 25
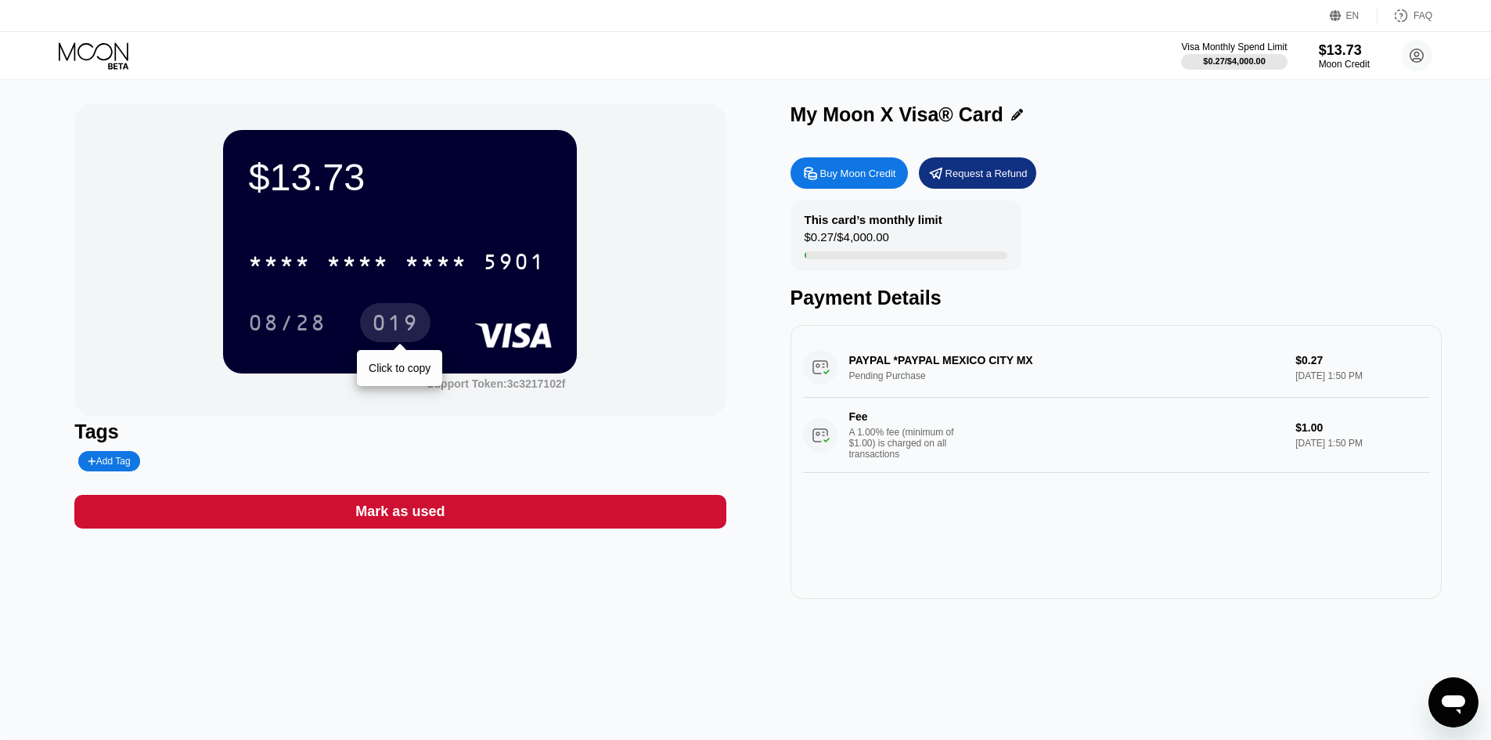
drag, startPoint x: 383, startPoint y: 319, endPoint x: 474, endPoint y: 323, distance: 90.9
click at [383, 319] on div "019" at bounding box center [395, 324] width 47 height 25
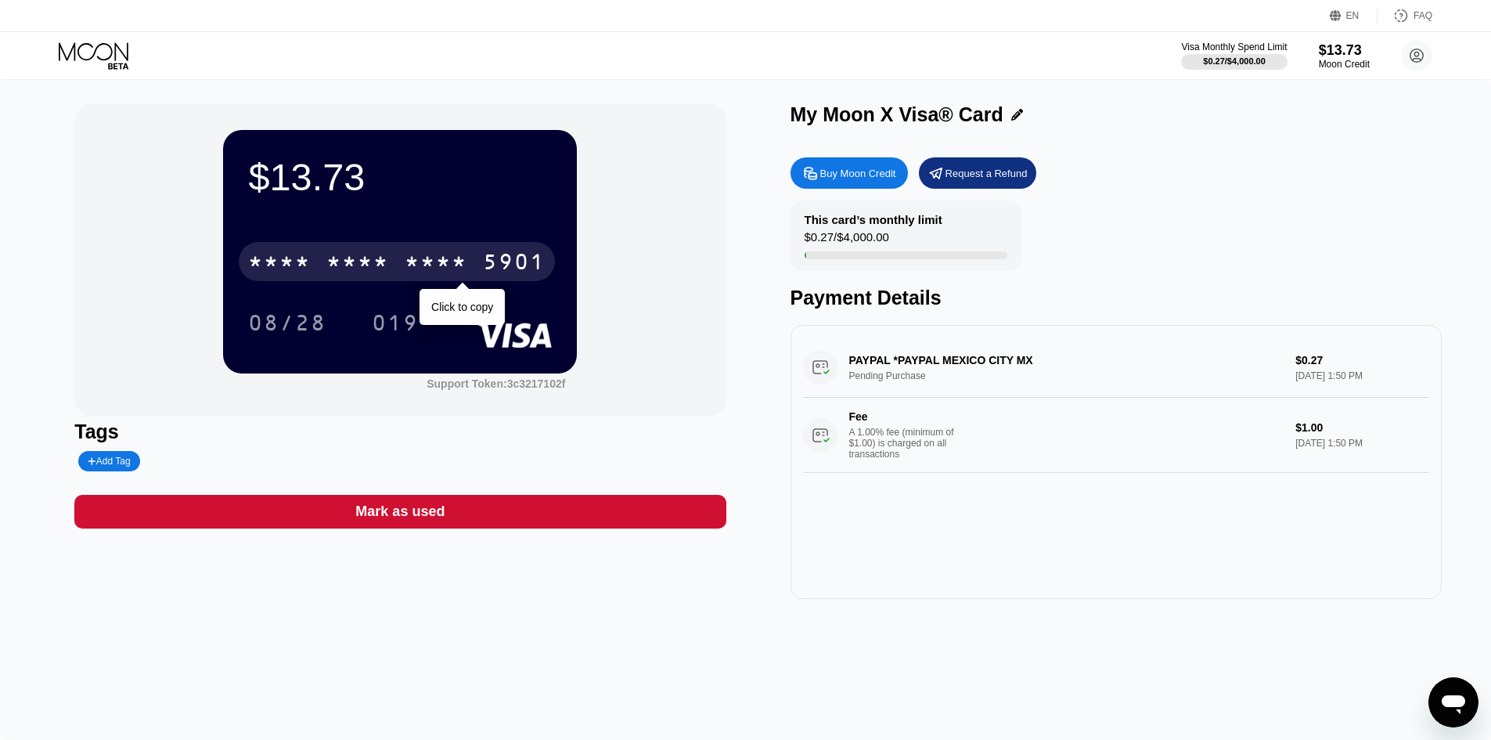
click at [477, 268] on div "* * * * * * * * * * * * 5901" at bounding box center [397, 261] width 316 height 39
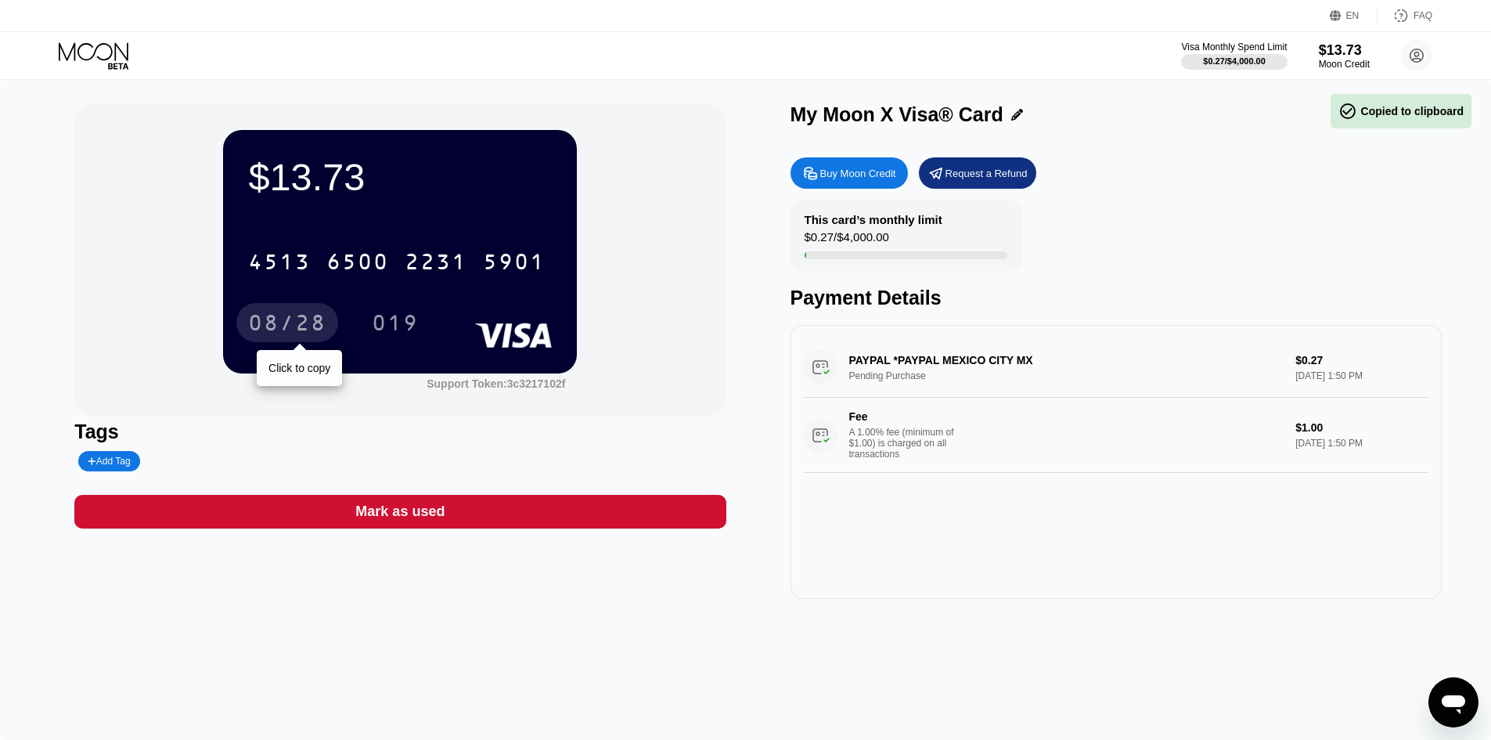
click at [293, 321] on div "08/28" at bounding box center [287, 324] width 78 height 25
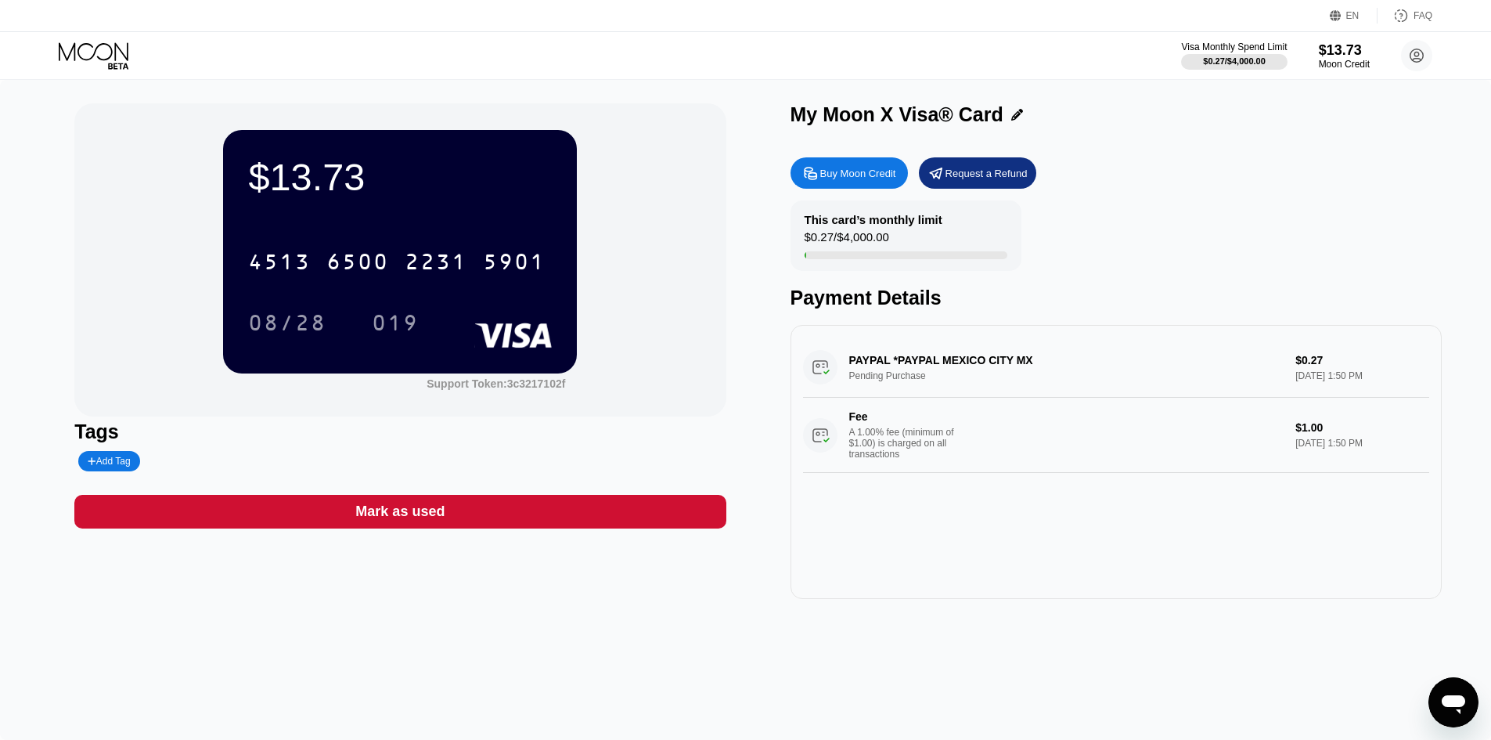
click at [345, 313] on div "08/28" at bounding box center [299, 322] width 102 height 39
click at [401, 325] on div "019" at bounding box center [395, 324] width 47 height 25
click at [576, 96] on div "$13.73 4513 6500 2231 5901 08/28 019 Support Token: 3c3217102f Tags Add Tag Mar…" at bounding box center [745, 410] width 1491 height 660
